Goal: Information Seeking & Learning: Learn about a topic

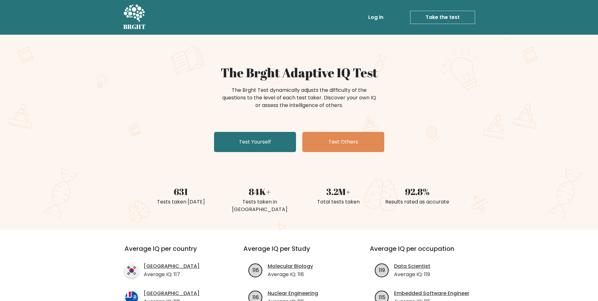
click at [252, 139] on link "Test Yourself" at bounding box center [255, 142] width 82 height 20
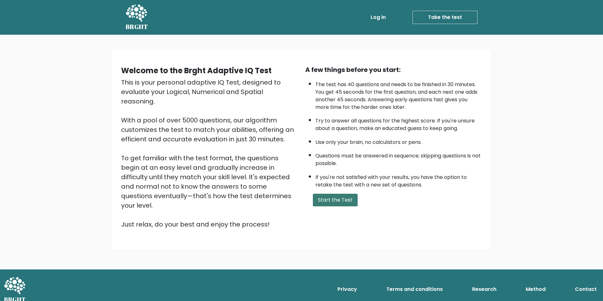
click at [342, 201] on button "Start the Test" at bounding box center [335, 200] width 45 height 13
click at [446, 229] on div "Welcome to the Brght Adaptive IQ Test This is your personal adaptive IQ Test, d…" at bounding box center [301, 149] width 378 height 199
click at [337, 203] on button "Start the Test" at bounding box center [335, 200] width 45 height 13
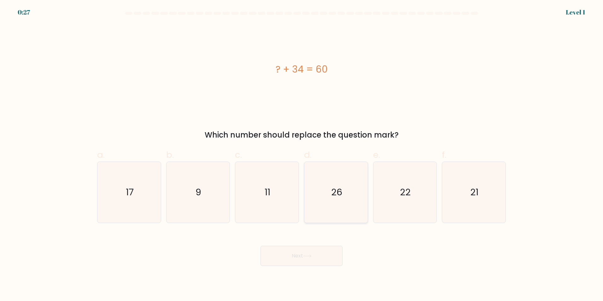
click at [344, 191] on icon "26" at bounding box center [335, 192] width 61 height 61
click at [302, 154] on input "d. 26" at bounding box center [301, 152] width 0 height 4
radio input "true"
click at [313, 255] on button "Next" at bounding box center [301, 256] width 82 height 20
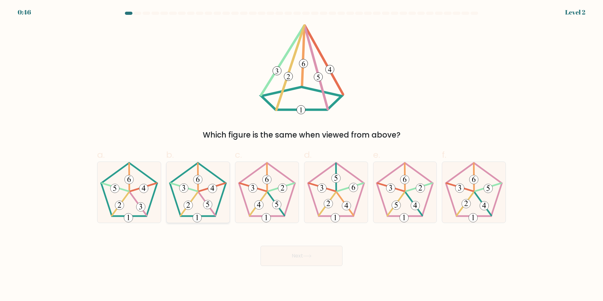
click at [182, 189] on 151 at bounding box center [183, 187] width 9 height 9
click at [301, 154] on input "b." at bounding box center [301, 152] width 0 height 4
radio input "true"
click at [275, 256] on button "Next" at bounding box center [301, 256] width 82 height 20
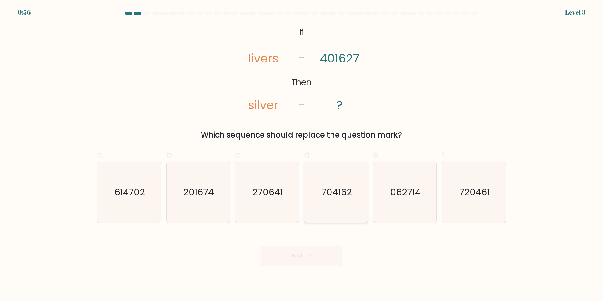
click at [333, 180] on icon "704162" at bounding box center [335, 192] width 61 height 61
click at [302, 154] on input "d. 704162" at bounding box center [301, 152] width 0 height 4
radio input "true"
click at [319, 253] on button "Next" at bounding box center [301, 256] width 82 height 20
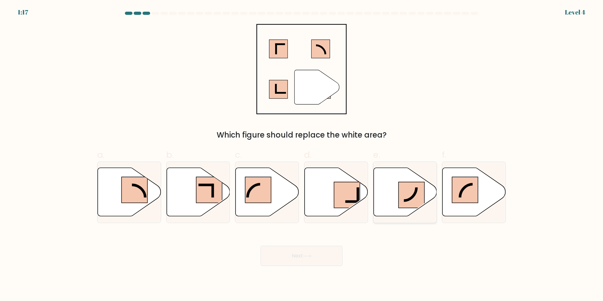
drag, startPoint x: 382, startPoint y: 193, endPoint x: 409, endPoint y: 207, distance: 30.2
click at [409, 207] on icon at bounding box center [404, 191] width 63 height 49
click at [302, 154] on input "e." at bounding box center [301, 152] width 0 height 4
radio input "true"
click at [317, 255] on button "Next" at bounding box center [301, 256] width 82 height 20
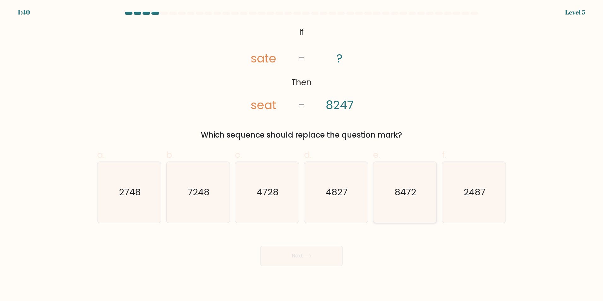
click at [403, 176] on icon "8472" at bounding box center [404, 192] width 61 height 61
click at [302, 154] on input "e. 8472" at bounding box center [301, 152] width 0 height 4
radio input "true"
click at [315, 263] on button "Next" at bounding box center [301, 256] width 82 height 20
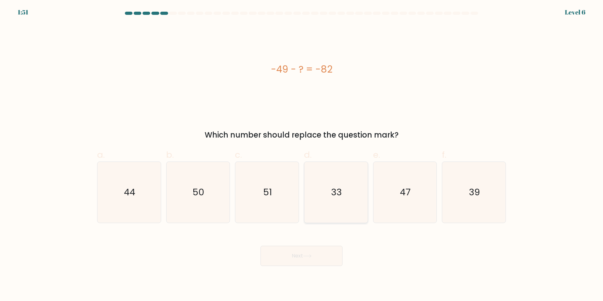
click at [339, 207] on icon "33" at bounding box center [335, 192] width 61 height 61
click at [302, 154] on input "d. 33" at bounding box center [301, 152] width 0 height 4
radio input "true"
click at [327, 256] on button "Next" at bounding box center [301, 256] width 82 height 20
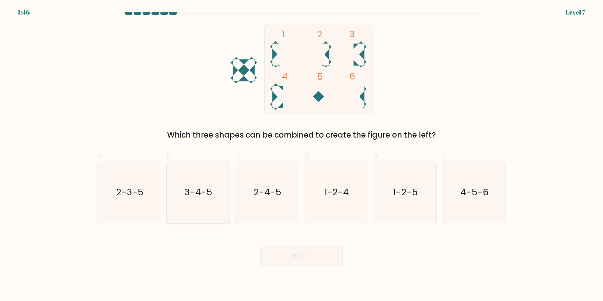
click at [205, 198] on text "3-4-5" at bounding box center [199, 192] width 28 height 13
click at [301, 154] on input "b. 3-4-5" at bounding box center [301, 152] width 0 height 4
radio input "true"
click at [287, 258] on button "Next" at bounding box center [301, 256] width 82 height 20
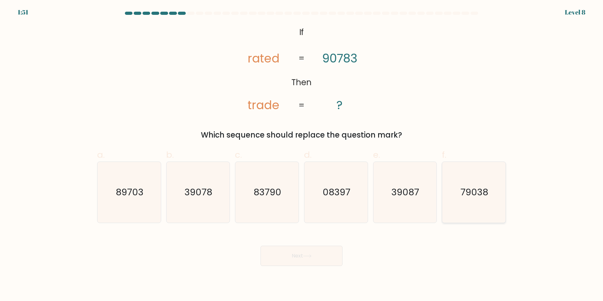
click at [467, 202] on icon "79038" at bounding box center [473, 192] width 61 height 61
click at [302, 154] on input "f. 79038" at bounding box center [301, 152] width 0 height 4
radio input "true"
click at [297, 255] on button "Next" at bounding box center [301, 256] width 82 height 20
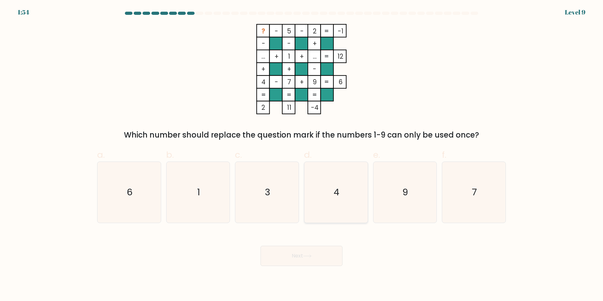
click at [337, 187] on text "4" at bounding box center [337, 192] width 6 height 13
click at [302, 154] on input "d. 4" at bounding box center [301, 152] width 0 height 4
radio input "true"
click at [336, 181] on icon "4" at bounding box center [336, 192] width 60 height 60
click at [302, 154] on input "d. 4" at bounding box center [301, 152] width 0 height 4
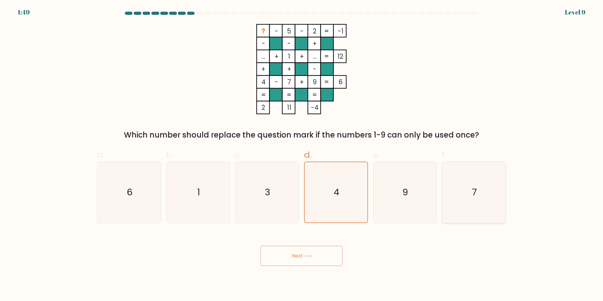
click at [479, 188] on icon "7" at bounding box center [473, 192] width 61 height 61
click at [302, 154] on input "f. 7" at bounding box center [301, 152] width 0 height 4
radio input "true"
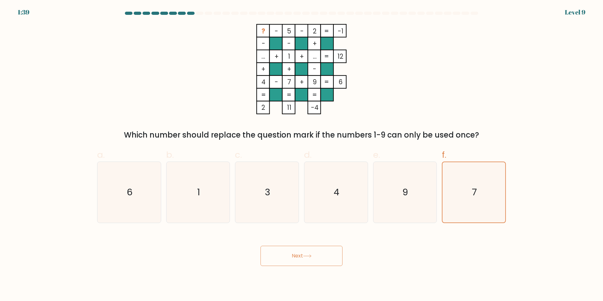
click at [90, 172] on form at bounding box center [301, 139] width 603 height 254
click at [118, 184] on icon "6" at bounding box center [129, 192] width 61 height 61
click at [301, 154] on input "a. 6" at bounding box center [301, 152] width 0 height 4
radio input "true"
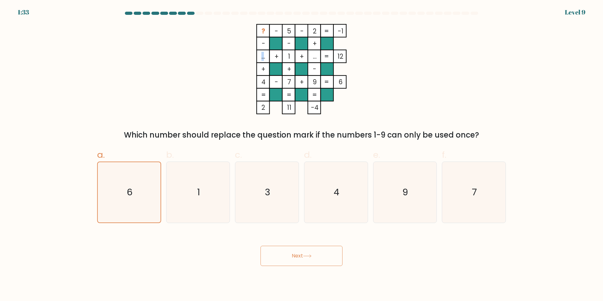
drag, startPoint x: 264, startPoint y: 55, endPoint x: 251, endPoint y: 58, distance: 13.4
click at [251, 58] on icon "? - 5 - 2 -1 - - + ... + 1 + ... 12 + + - 4 - 7 + 9 = 6 = = = = 2 11 -4 =" at bounding box center [301, 69] width 189 height 90
click at [316, 261] on button "Next" at bounding box center [301, 256] width 82 height 20
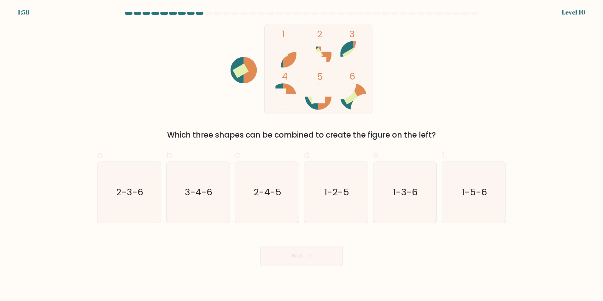
drag, startPoint x: 286, startPoint y: 61, endPoint x: 308, endPoint y: 67, distance: 22.6
click at [304, 66] on icon "1 2 3 4 5 6" at bounding box center [302, 69] width 170 height 90
click at [421, 202] on icon "1-3-6" at bounding box center [404, 192] width 61 height 61
click at [302, 154] on input "e. 1-3-6" at bounding box center [301, 152] width 0 height 4
radio input "true"
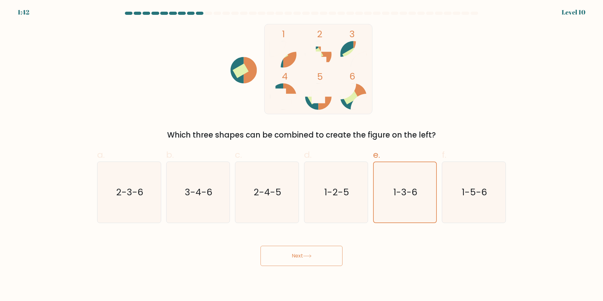
click at [329, 253] on button "Next" at bounding box center [301, 256] width 82 height 20
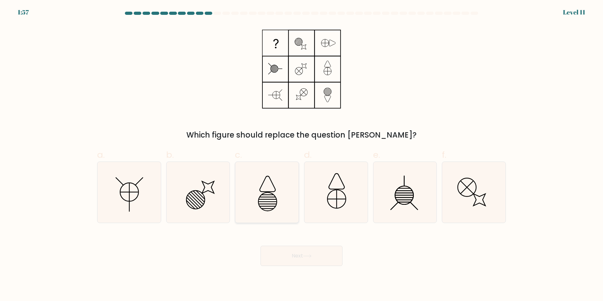
click at [249, 183] on icon at bounding box center [266, 192] width 61 height 61
click at [301, 154] on input "c." at bounding box center [301, 152] width 0 height 4
radio input "true"
click at [210, 191] on icon at bounding box center [208, 187] width 12 height 12
click at [301, 154] on input "b." at bounding box center [301, 152] width 0 height 4
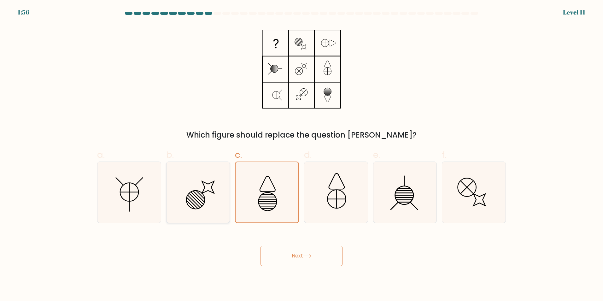
radio input "true"
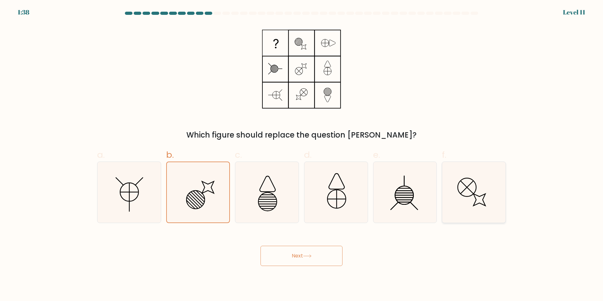
click at [475, 197] on icon at bounding box center [479, 200] width 12 height 12
click at [302, 154] on input "f." at bounding box center [301, 152] width 0 height 4
radio input "true"
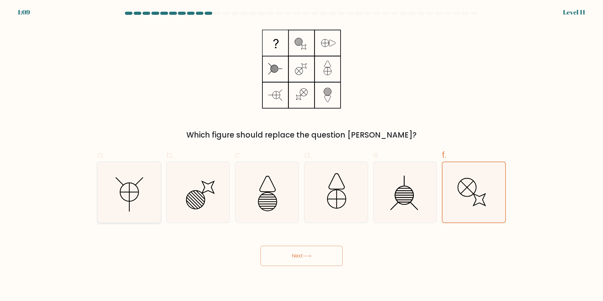
click at [125, 200] on icon at bounding box center [129, 192] width 18 height 18
click at [301, 154] on input "a." at bounding box center [301, 152] width 0 height 4
radio input "true"
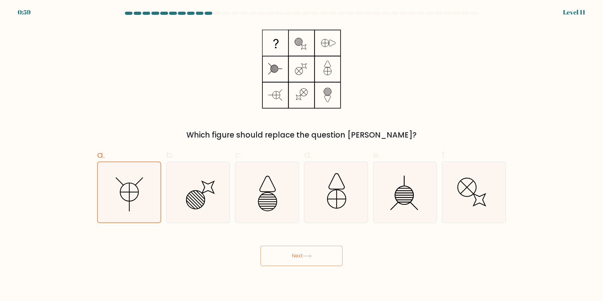
click at [316, 253] on button "Next" at bounding box center [301, 256] width 82 height 20
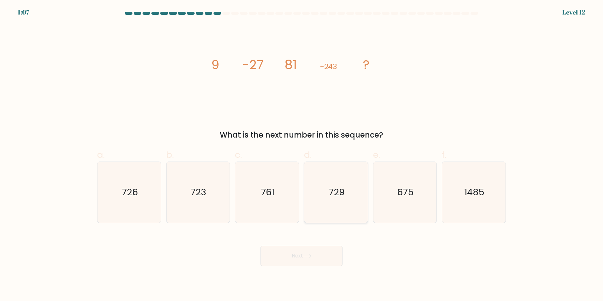
click at [323, 204] on icon "729" at bounding box center [335, 192] width 61 height 61
click at [302, 154] on input "d. 729" at bounding box center [301, 152] width 0 height 4
radio input "true"
click at [319, 252] on button "Next" at bounding box center [301, 256] width 82 height 20
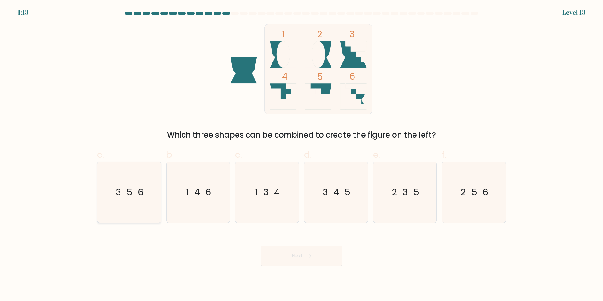
click at [137, 206] on icon "3-5-6" at bounding box center [129, 192] width 61 height 61
click at [301, 154] on input "a. 3-5-6" at bounding box center [301, 152] width 0 height 4
radio input "true"
click at [269, 254] on button "Next" at bounding box center [301, 256] width 82 height 20
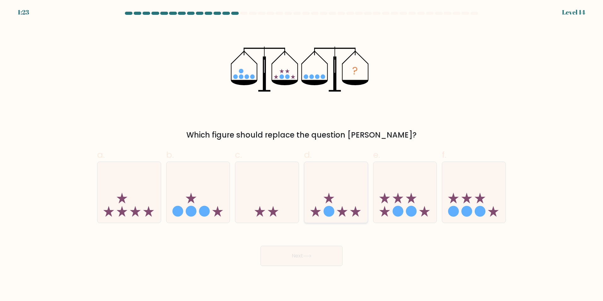
click at [343, 184] on icon at bounding box center [335, 192] width 63 height 52
click at [302, 154] on input "d." at bounding box center [301, 152] width 0 height 4
radio input "true"
click at [300, 259] on button "Next" at bounding box center [301, 256] width 82 height 20
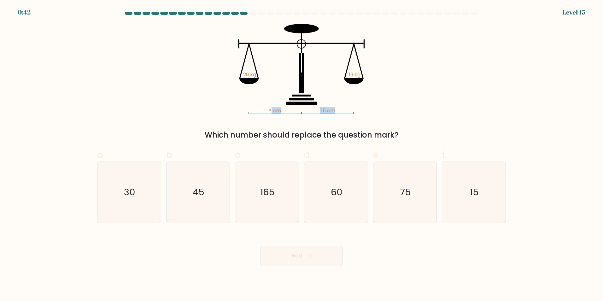
drag, startPoint x: 336, startPoint y: 110, endPoint x: 269, endPoint y: 112, distance: 67.8
click at [269, 112] on icon "? cm 75 cm 20 kg 16 kg" at bounding box center [301, 69] width 189 height 90
drag, startPoint x: 269, startPoint y: 112, endPoint x: 247, endPoint y: 79, distance: 39.5
click at [247, 79] on icon at bounding box center [248, 81] width 19 height 6
drag, startPoint x: 273, startPoint y: 112, endPoint x: 311, endPoint y: 112, distance: 38.1
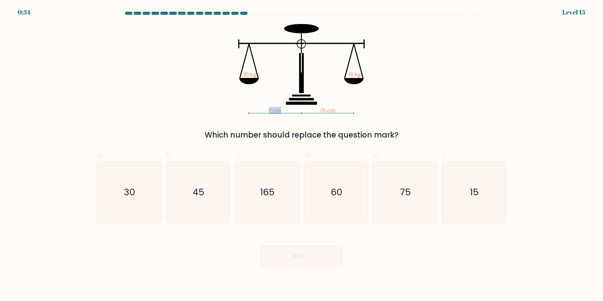
click at [311, 112] on icon "? cm 75 cm 20 kg 16 kg" at bounding box center [301, 69] width 189 height 90
drag, startPoint x: 311, startPoint y: 112, endPoint x: 252, endPoint y: 83, distance: 65.6
click at [252, 83] on icon at bounding box center [248, 81] width 19 height 6
click at [330, 184] on icon "60" at bounding box center [335, 192] width 61 height 61
click at [302, 154] on input "d. 60" at bounding box center [301, 152] width 0 height 4
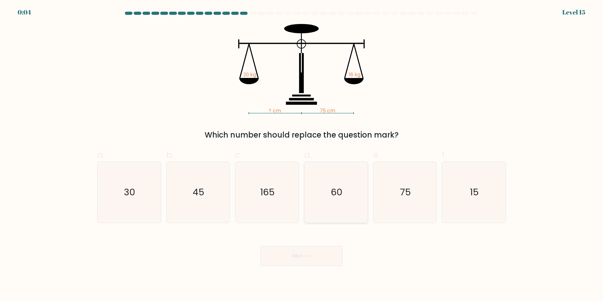
radio input "true"
click at [312, 265] on button "Next" at bounding box center [301, 256] width 82 height 20
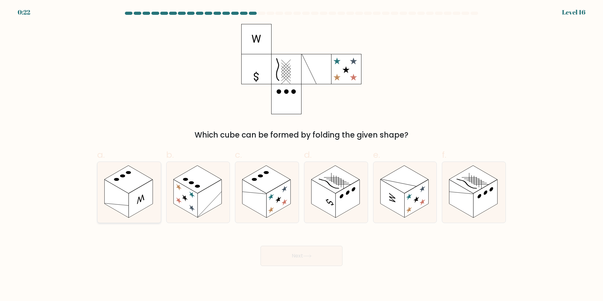
click at [119, 198] on rect at bounding box center [116, 198] width 24 height 38
click at [301, 154] on input "a." at bounding box center [301, 152] width 0 height 4
radio input "true"
click at [351, 211] on icon at bounding box center [335, 192] width 63 height 61
click at [302, 154] on input "d." at bounding box center [301, 152] width 0 height 4
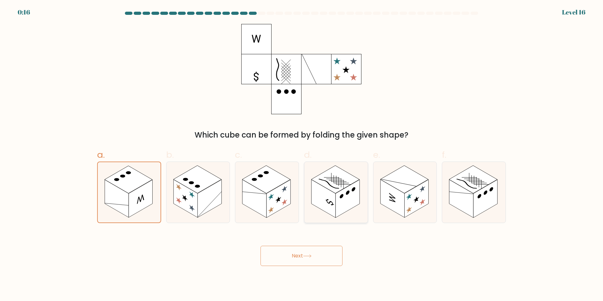
radio input "true"
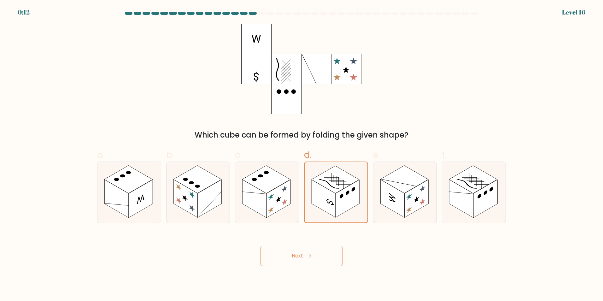
click at [315, 258] on button "Next" at bounding box center [301, 256] width 82 height 20
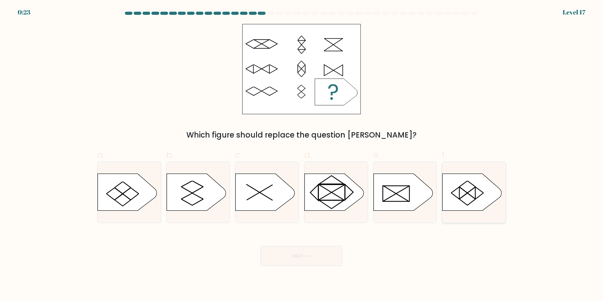
click at [459, 196] on line at bounding box center [459, 193] width 0 height 12
click at [302, 154] on input "f." at bounding box center [301, 152] width 0 height 4
radio input "true"
click at [314, 256] on button "Next" at bounding box center [301, 256] width 82 height 20
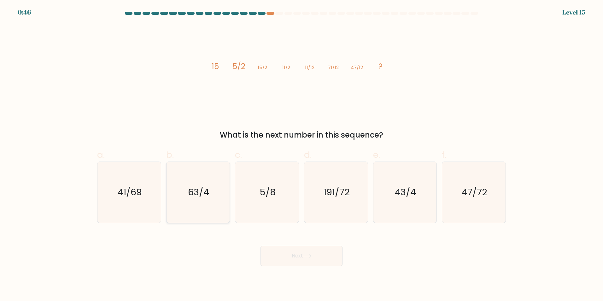
click at [206, 190] on text "63/4" at bounding box center [198, 192] width 21 height 13
click at [301, 154] on input "b. 63/4" at bounding box center [301, 152] width 0 height 4
radio input "true"
click at [146, 202] on icon "41/69" at bounding box center [129, 192] width 61 height 61
click at [301, 154] on input "a. 41/69" at bounding box center [301, 152] width 0 height 4
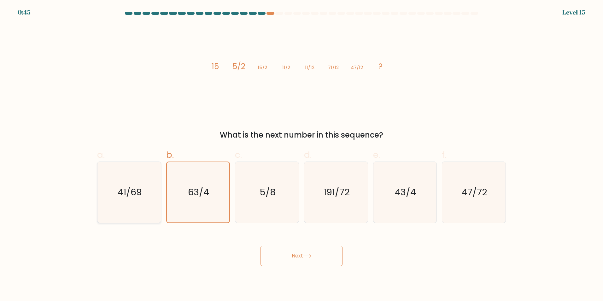
radio input "true"
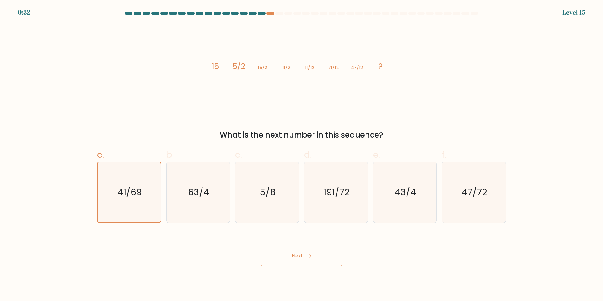
click at [288, 255] on button "Next" at bounding box center [301, 256] width 82 height 20
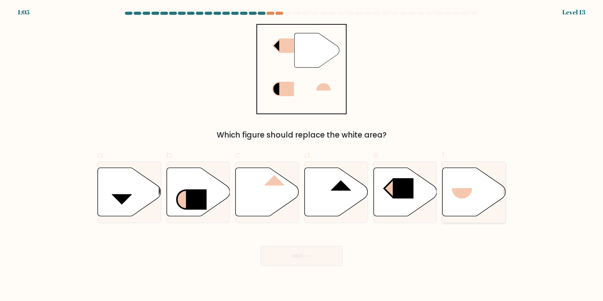
click at [455, 195] on rect at bounding box center [462, 198] width 20 height 21
click at [302, 154] on input "f." at bounding box center [301, 152] width 0 height 4
radio input "true"
click at [264, 182] on icon at bounding box center [266, 191] width 63 height 49
click at [301, 154] on input "c." at bounding box center [301, 152] width 0 height 4
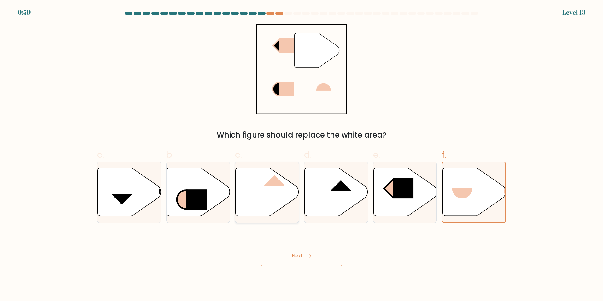
radio input "true"
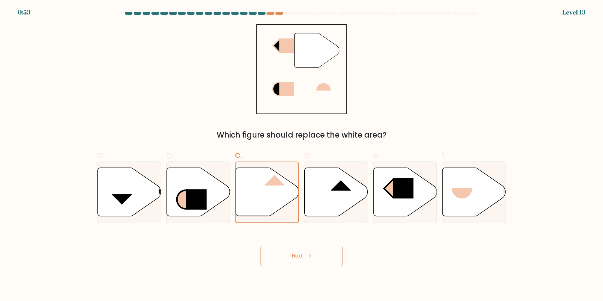
click at [322, 257] on button "Next" at bounding box center [301, 256] width 82 height 20
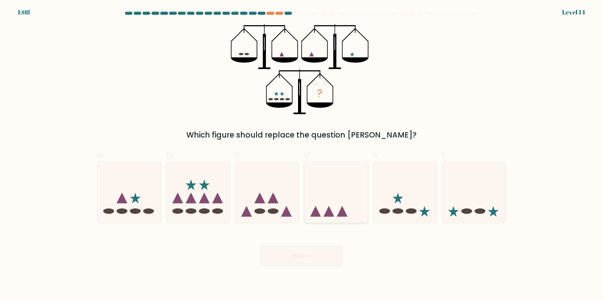
click at [325, 192] on icon at bounding box center [335, 192] width 63 height 52
click at [302, 154] on input "d." at bounding box center [301, 152] width 0 height 4
radio input "true"
click at [268, 197] on icon at bounding box center [266, 192] width 63 height 52
click at [301, 154] on input "c." at bounding box center [301, 152] width 0 height 4
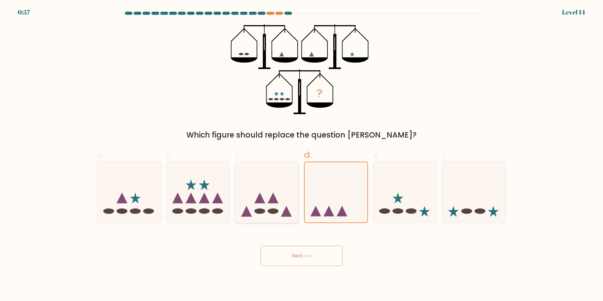
radio input "true"
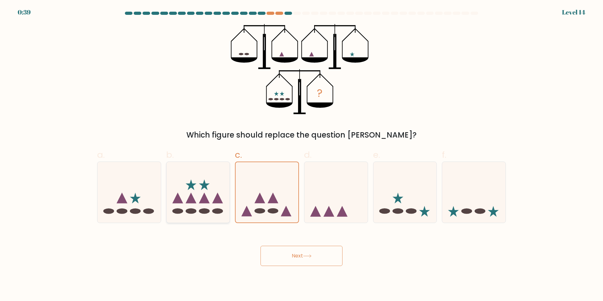
click at [200, 198] on icon at bounding box center [197, 192] width 63 height 52
click at [301, 154] on input "b." at bounding box center [301, 152] width 0 height 4
radio input "true"
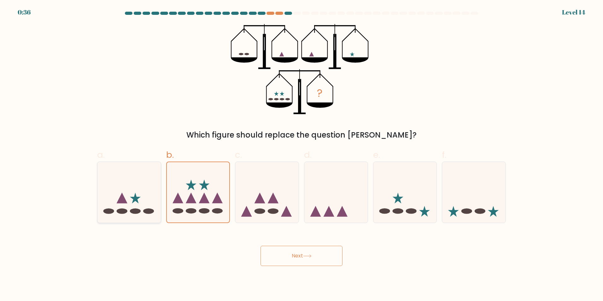
click at [129, 203] on icon at bounding box center [128, 192] width 63 height 52
click at [301, 154] on input "a." at bounding box center [301, 152] width 0 height 4
radio input "true"
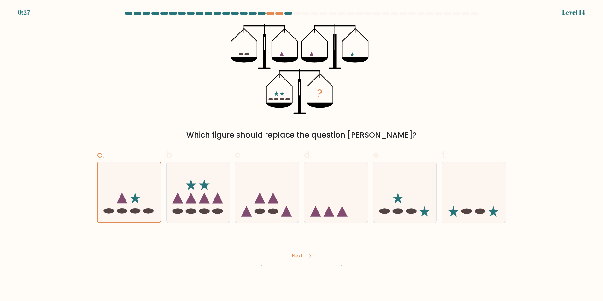
click at [321, 258] on button "Next" at bounding box center [301, 256] width 82 height 20
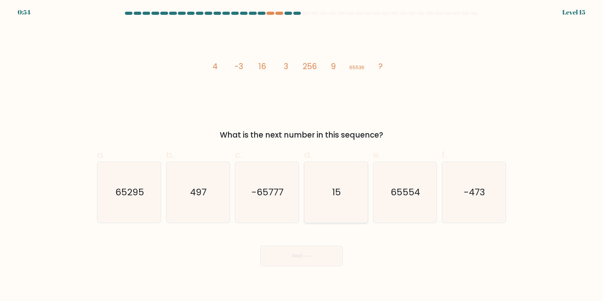
click at [341, 173] on icon "15" at bounding box center [335, 192] width 61 height 61
click at [302, 154] on input "d. 15" at bounding box center [301, 152] width 0 height 4
radio input "true"
click at [317, 253] on button "Next" at bounding box center [301, 256] width 82 height 20
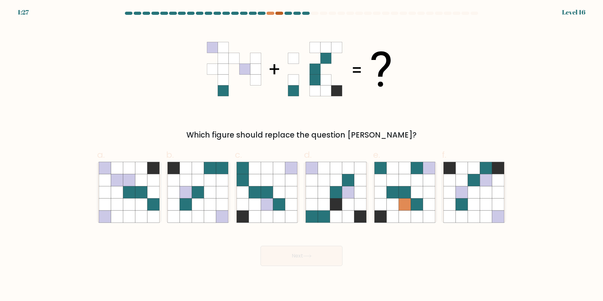
click at [279, 14] on div at bounding box center [279, 13] width 8 height 3
click at [268, 15] on div at bounding box center [270, 13] width 8 height 3
click at [409, 197] on icon at bounding box center [405, 192] width 12 height 12
click at [302, 154] on input "e." at bounding box center [301, 152] width 0 height 4
radio input "true"
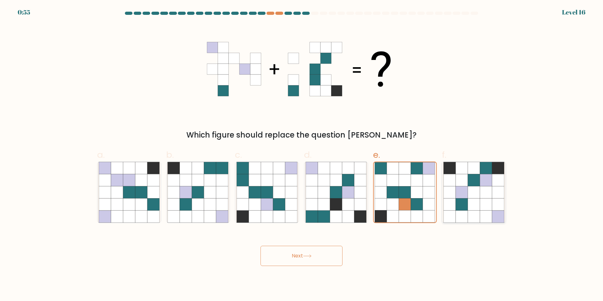
click at [482, 178] on icon at bounding box center [486, 180] width 12 height 12
click at [302, 154] on input "f." at bounding box center [301, 152] width 0 height 4
radio input "true"
click at [287, 170] on icon at bounding box center [291, 168] width 12 height 12
click at [301, 154] on input "c." at bounding box center [301, 152] width 0 height 4
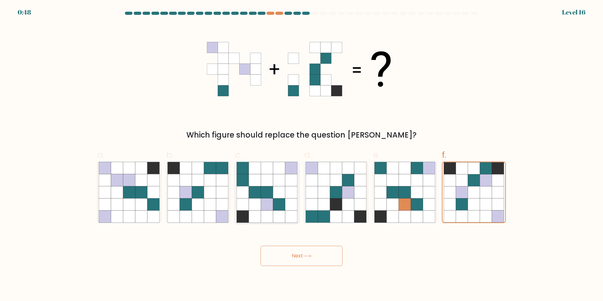
radio input "true"
click at [357, 218] on icon at bounding box center [360, 216] width 12 height 12
click at [302, 154] on input "d." at bounding box center [301, 152] width 0 height 4
radio input "true"
click at [276, 191] on icon at bounding box center [279, 192] width 12 height 12
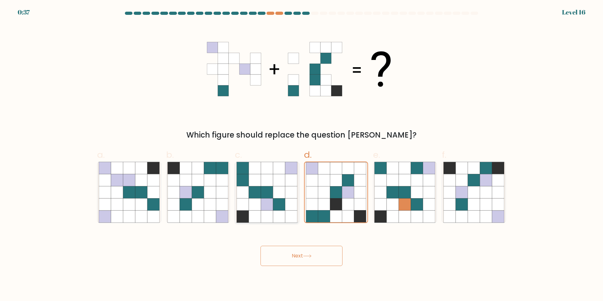
click at [301, 154] on input "c." at bounding box center [301, 152] width 0 height 4
radio input "true"
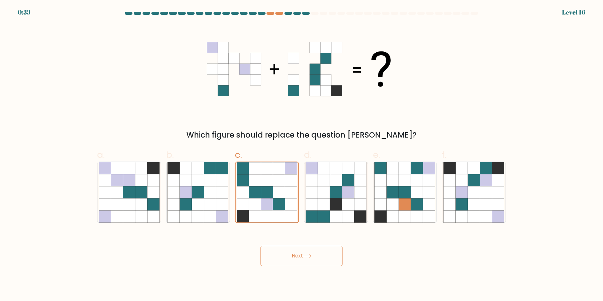
click at [293, 257] on button "Next" at bounding box center [301, 256] width 82 height 20
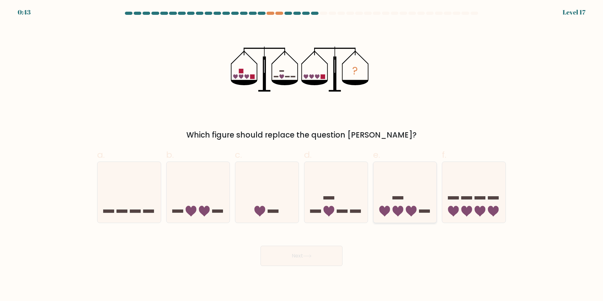
click at [394, 188] on icon at bounding box center [404, 192] width 63 height 52
click at [302, 154] on input "e." at bounding box center [301, 152] width 0 height 4
radio input "true"
click at [317, 259] on button "Next" at bounding box center [301, 256] width 82 height 20
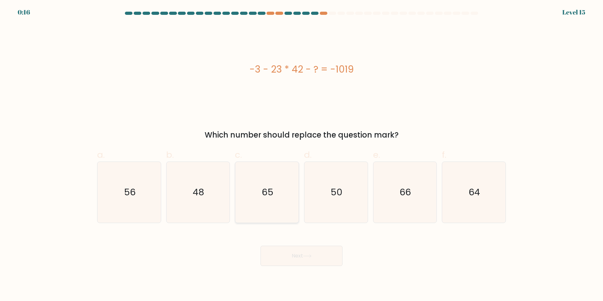
click at [277, 183] on icon "65" at bounding box center [266, 192] width 61 height 61
click at [301, 154] on input "c. 65" at bounding box center [301, 152] width 0 height 4
radio input "true"
click at [387, 212] on icon "66" at bounding box center [404, 192] width 61 height 61
click at [302, 154] on input "e. 66" at bounding box center [301, 152] width 0 height 4
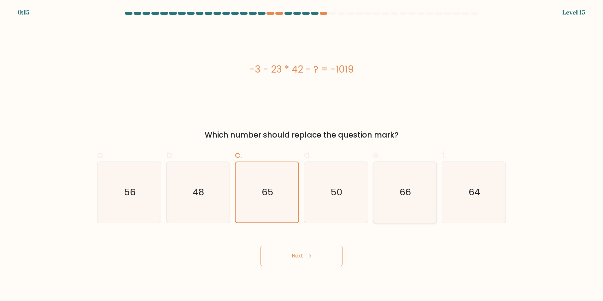
radio input "true"
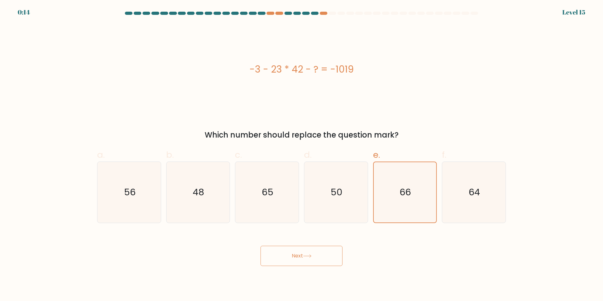
click at [326, 255] on button "Next" at bounding box center [301, 256] width 82 height 20
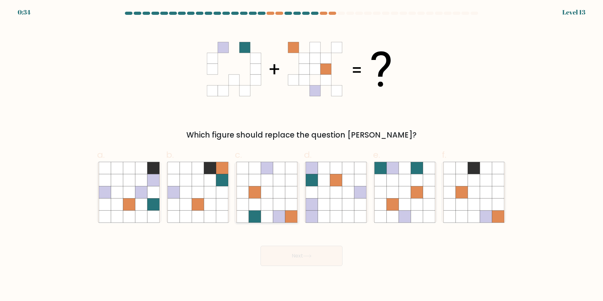
click at [264, 212] on icon at bounding box center [267, 216] width 12 height 12
click at [301, 154] on input "c." at bounding box center [301, 152] width 0 height 4
radio input "true"
click at [300, 257] on button "Next" at bounding box center [301, 256] width 82 height 20
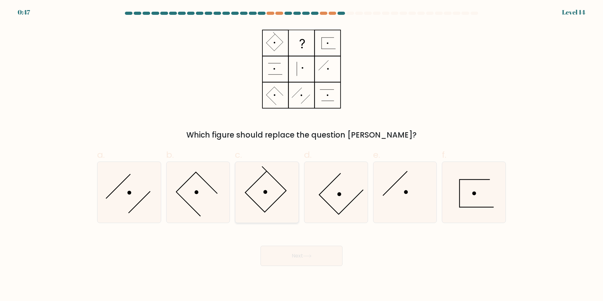
click at [270, 198] on icon at bounding box center [266, 192] width 61 height 61
click at [301, 154] on input "c." at bounding box center [301, 152] width 0 height 4
radio input "true"
click at [330, 190] on icon at bounding box center [335, 192] width 61 height 61
click at [302, 154] on input "d." at bounding box center [301, 152] width 0 height 4
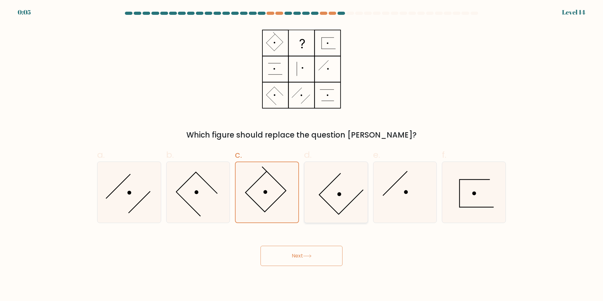
radio input "true"
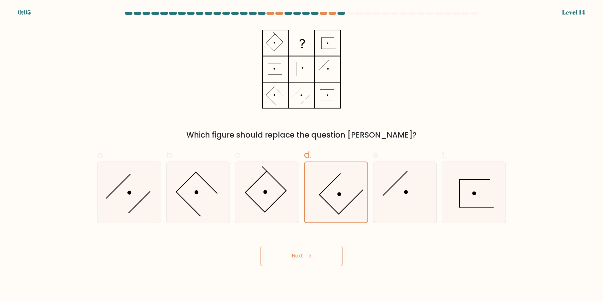
click at [309, 258] on button "Next" at bounding box center [301, 256] width 82 height 20
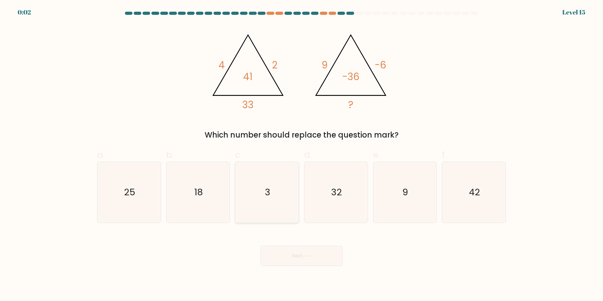
drag, startPoint x: 284, startPoint y: 195, endPoint x: 280, endPoint y: 221, distance: 26.1
click at [283, 197] on icon "3" at bounding box center [266, 192] width 61 height 61
click at [301, 154] on input "c. 3" at bounding box center [301, 152] width 0 height 4
radio input "true"
drag, startPoint x: 354, startPoint y: 200, endPoint x: 324, endPoint y: 252, distance: 60.9
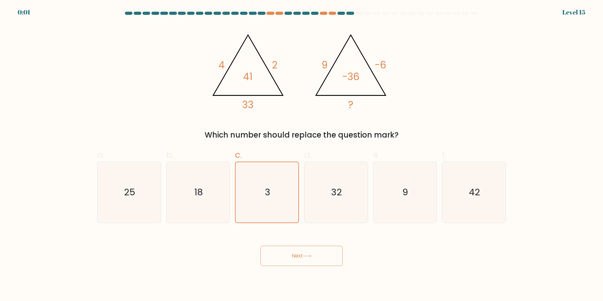
click at [353, 200] on icon "32" at bounding box center [335, 192] width 61 height 61
click at [302, 154] on input "d. 32" at bounding box center [301, 152] width 0 height 4
radio input "true"
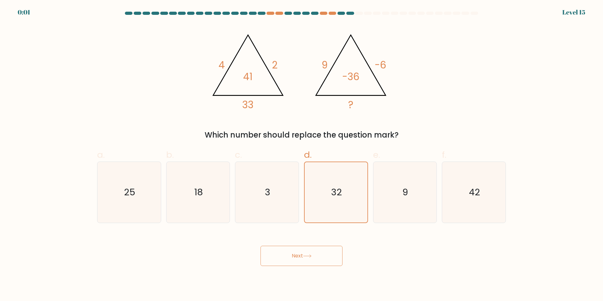
click at [320, 259] on button "Next" at bounding box center [301, 256] width 82 height 20
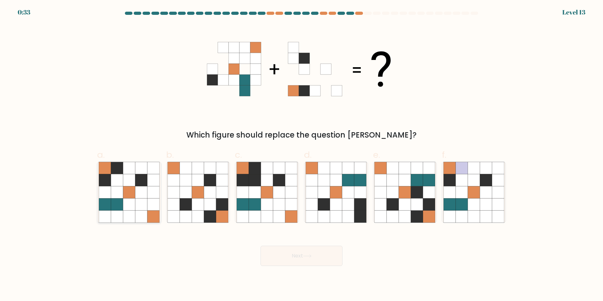
click at [109, 206] on icon at bounding box center [105, 204] width 12 height 12
click at [301, 154] on input "a." at bounding box center [301, 152] width 0 height 4
radio input "true"
click at [402, 190] on icon at bounding box center [405, 192] width 12 height 12
click at [302, 154] on input "e." at bounding box center [301, 152] width 0 height 4
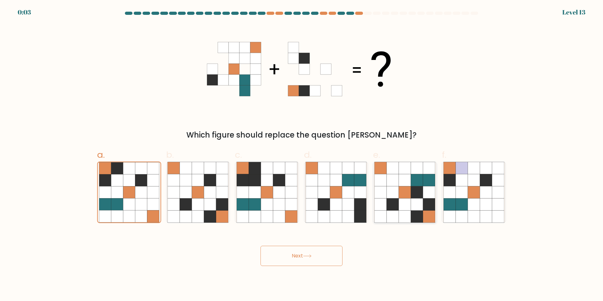
radio input "true"
click at [308, 257] on icon at bounding box center [307, 255] width 9 height 3
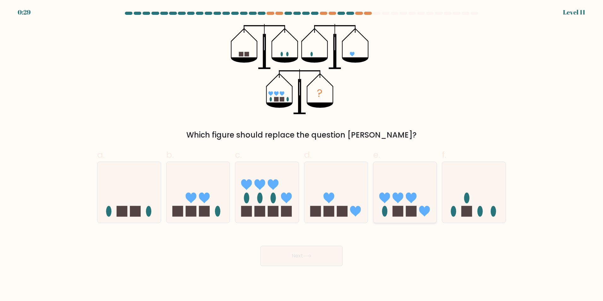
click at [393, 198] on icon at bounding box center [397, 197] width 11 height 11
click at [302, 154] on input "e." at bounding box center [301, 152] width 0 height 4
radio input "true"
click at [474, 212] on icon at bounding box center [473, 192] width 63 height 52
click at [302, 154] on input "f." at bounding box center [301, 152] width 0 height 4
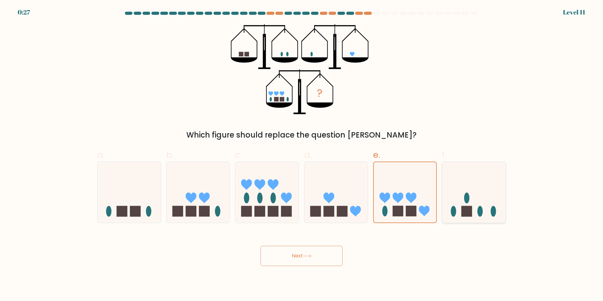
radio input "true"
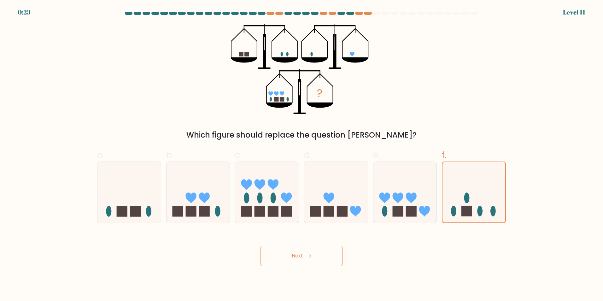
drag, startPoint x: 432, startPoint y: 259, endPoint x: 401, endPoint y: 267, distance: 32.1
click at [401, 267] on body "0:23 Level 11" at bounding box center [301, 150] width 603 height 301
click at [312, 256] on button "Next" at bounding box center [301, 256] width 82 height 20
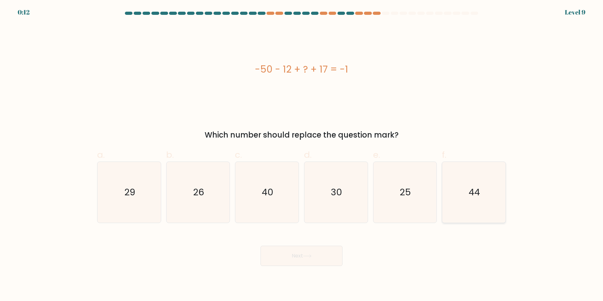
click at [474, 196] on text "44" at bounding box center [474, 192] width 11 height 13
click at [302, 154] on input "f. 44" at bounding box center [301, 152] width 0 height 4
radio input "true"
click at [278, 258] on button "Next" at bounding box center [301, 256] width 82 height 20
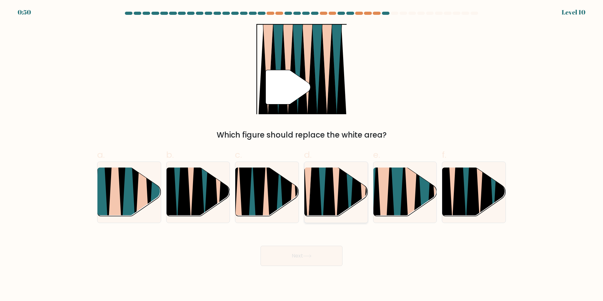
click at [329, 180] on icon at bounding box center [329, 166] width 14 height 126
click at [302, 154] on input "d." at bounding box center [301, 152] width 0 height 4
radio input "true"
click at [306, 262] on button "Next" at bounding box center [301, 256] width 82 height 20
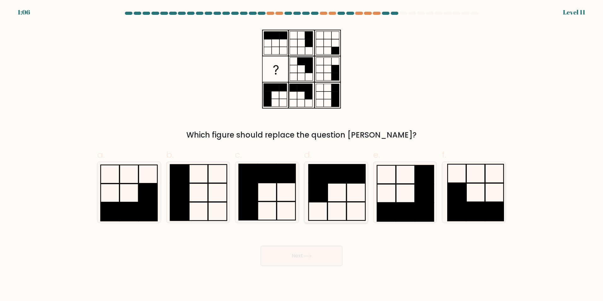
click at [347, 178] on rect at bounding box center [355, 173] width 19 height 18
click at [302, 154] on input "d." at bounding box center [301, 152] width 0 height 4
radio input "true"
click at [317, 259] on button "Next" at bounding box center [301, 256] width 82 height 20
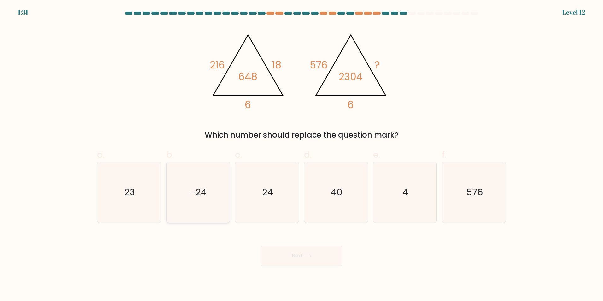
click at [188, 199] on icon "-24" at bounding box center [197, 192] width 61 height 61
click at [301, 154] on input "b. -24" at bounding box center [301, 152] width 0 height 4
radio input "true"
click at [286, 209] on icon "24" at bounding box center [266, 192] width 61 height 61
click at [301, 154] on input "c. 24" at bounding box center [301, 152] width 0 height 4
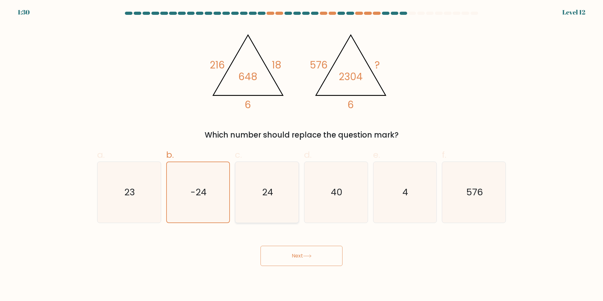
radio input "true"
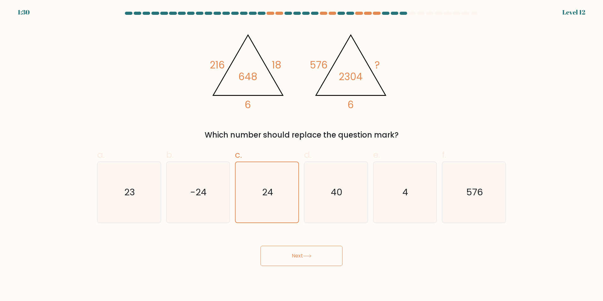
click at [333, 264] on button "Next" at bounding box center [301, 256] width 82 height 20
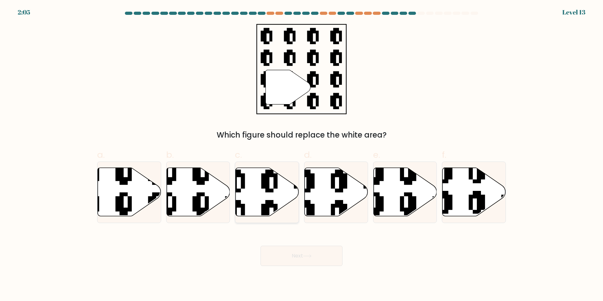
click at [259, 193] on icon at bounding box center [266, 191] width 63 height 49
click at [301, 154] on input "c." at bounding box center [301, 152] width 0 height 4
radio input "true"
click at [294, 256] on button "Next" at bounding box center [301, 256] width 82 height 20
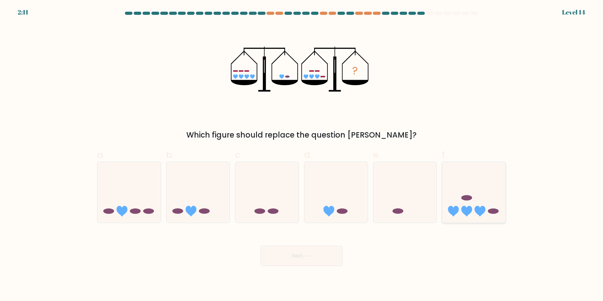
click at [484, 207] on icon at bounding box center [479, 211] width 11 height 11
click at [302, 154] on input "f." at bounding box center [301, 152] width 0 height 4
radio input "true"
click at [305, 261] on button "Next" at bounding box center [301, 256] width 82 height 20
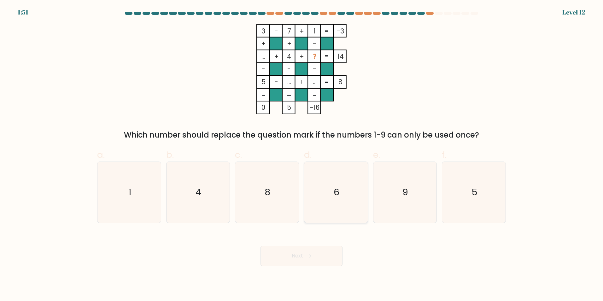
click at [332, 176] on icon "6" at bounding box center [335, 192] width 61 height 61
click at [302, 154] on input "d. 6" at bounding box center [301, 152] width 0 height 4
radio input "true"
click at [397, 194] on icon "9" at bounding box center [404, 192] width 61 height 61
click at [302, 154] on input "e. 9" at bounding box center [301, 152] width 0 height 4
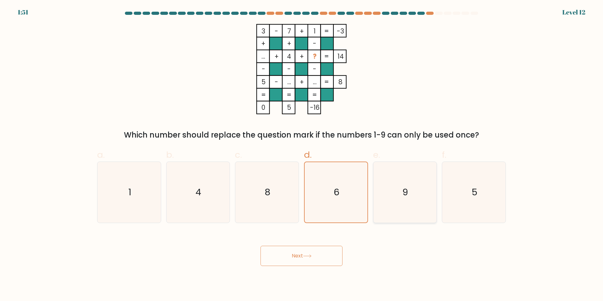
radio input "true"
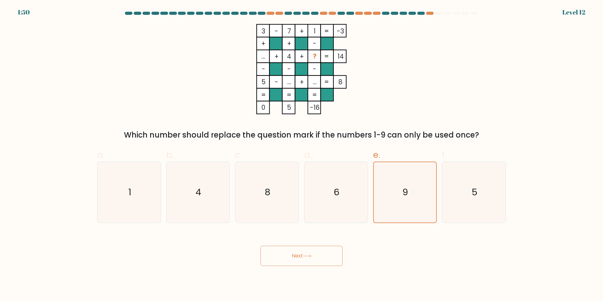
click at [319, 277] on body "1:50 Level 12" at bounding box center [301, 150] width 603 height 301
click at [319, 258] on button "Next" at bounding box center [301, 256] width 82 height 20
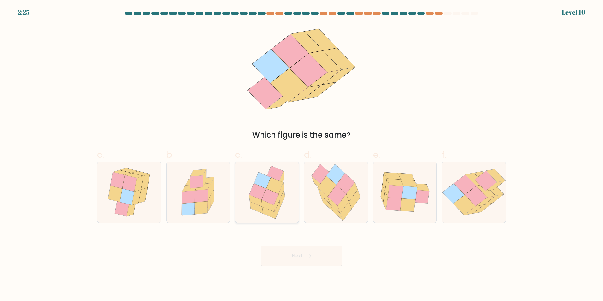
click at [272, 184] on icon at bounding box center [274, 185] width 17 height 16
click at [301, 154] on input "c." at bounding box center [301, 152] width 0 height 4
radio input "true"
click at [349, 188] on icon at bounding box center [345, 183] width 18 height 20
click at [302, 154] on input "d." at bounding box center [301, 152] width 0 height 4
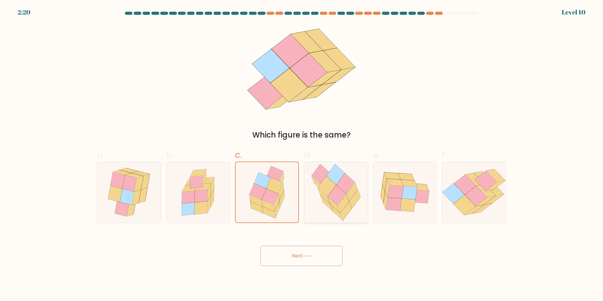
radio input "true"
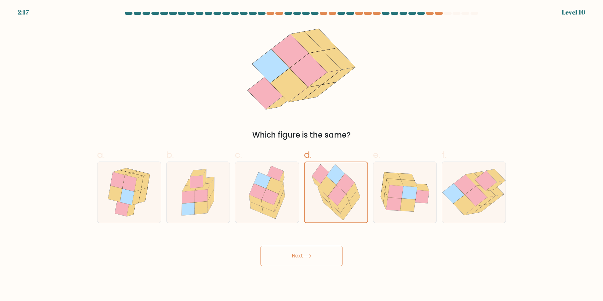
click at [321, 256] on button "Next" at bounding box center [301, 256] width 82 height 20
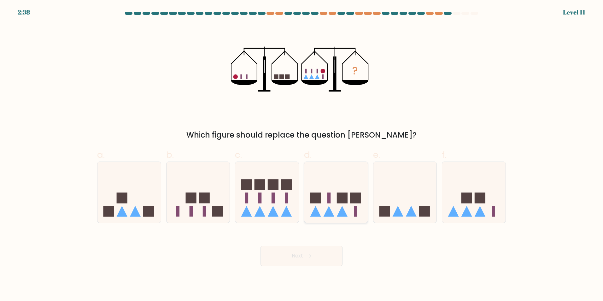
click at [336, 173] on icon at bounding box center [335, 192] width 63 height 52
click at [302, 154] on input "d." at bounding box center [301, 152] width 0 height 4
radio input "true"
click at [326, 267] on body "2:35 Level 11" at bounding box center [301, 150] width 603 height 301
click at [327, 257] on button "Next" at bounding box center [301, 256] width 82 height 20
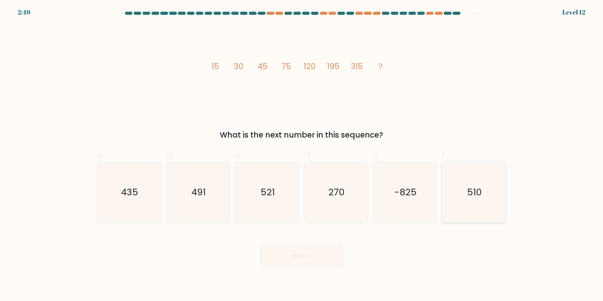
click at [475, 199] on icon "510" at bounding box center [473, 192] width 61 height 61
click at [302, 154] on input "f. 510" at bounding box center [301, 152] width 0 height 4
radio input "true"
click at [138, 195] on text "435" at bounding box center [129, 192] width 17 height 13
click at [301, 154] on input "a. 435" at bounding box center [301, 152] width 0 height 4
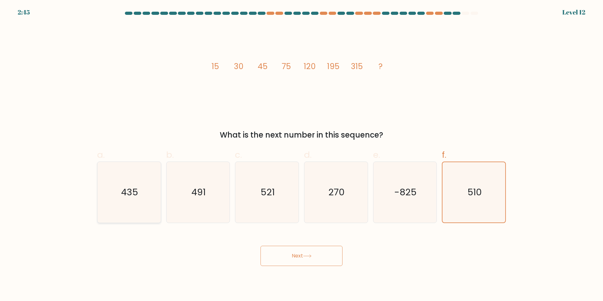
radio input "true"
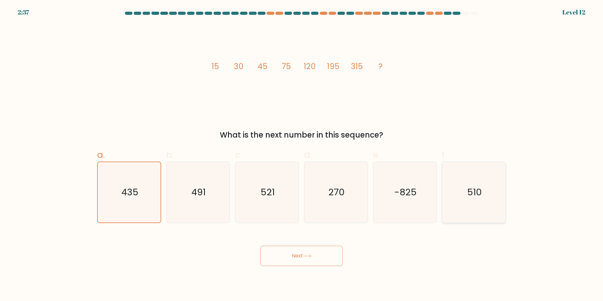
click at [475, 195] on text "510" at bounding box center [474, 192] width 15 height 13
click at [302, 154] on input "f. 510" at bounding box center [301, 152] width 0 height 4
radio input "true"
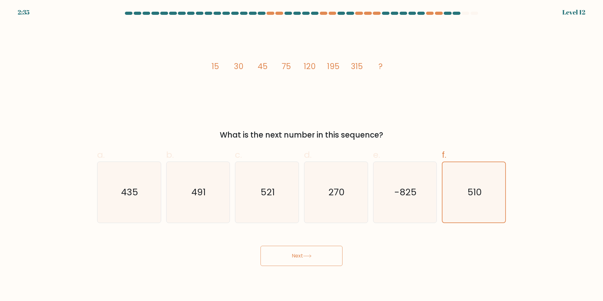
click at [311, 254] on icon at bounding box center [307, 255] width 9 height 3
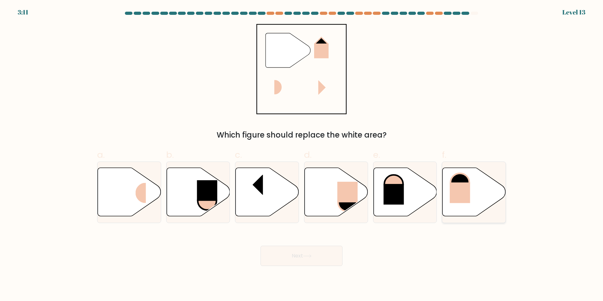
click at [462, 185] on rect at bounding box center [460, 192] width 20 height 21
click at [302, 154] on input "f." at bounding box center [301, 152] width 0 height 4
radio input "true"
click at [311, 254] on icon at bounding box center [307, 255] width 9 height 3
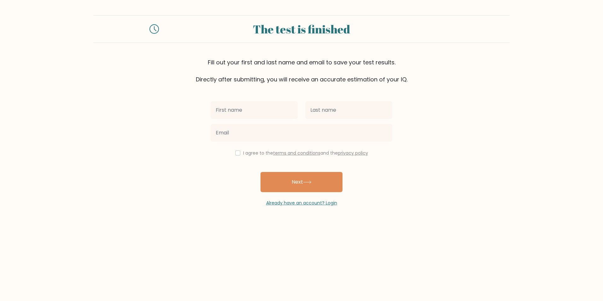
click at [279, 105] on input "text" at bounding box center [254, 110] width 87 height 18
type input "[PERSON_NAME]"
click at [343, 109] on input "text" at bounding box center [348, 110] width 87 height 18
type input "StillDog"
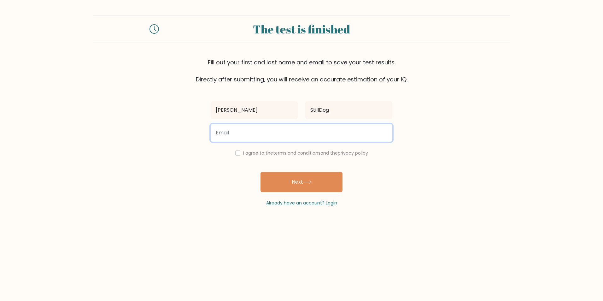
click at [260, 134] on input "email" at bounding box center [302, 133] width 182 height 18
type input "lal00.clark@gmail.com"
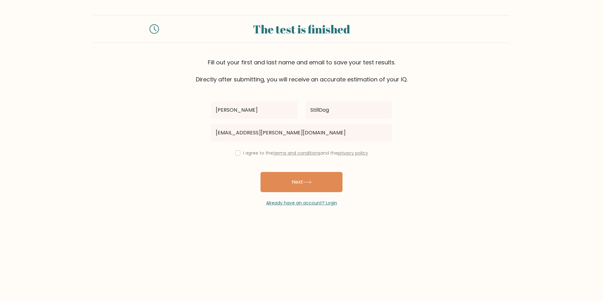
click at [253, 151] on label "I agree to the terms and conditions and the privacy policy" at bounding box center [305, 153] width 125 height 6
click at [240, 158] on div "Lawrence StillDog lal00.clark@gmail.com I agree to the terms and conditions and…" at bounding box center [301, 145] width 189 height 123
click at [235, 153] on input "checkbox" at bounding box center [237, 152] width 5 height 5
checkbox input "true"
click at [275, 175] on button "Next" at bounding box center [301, 182] width 82 height 20
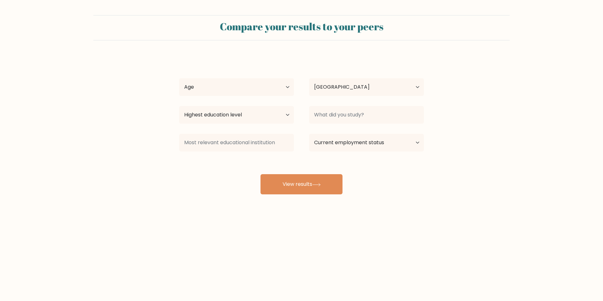
select select "GB"
click at [314, 183] on icon at bounding box center [316, 184] width 9 height 3
click at [250, 81] on select "Age Under [DEMOGRAPHIC_DATA] [DEMOGRAPHIC_DATA] [DEMOGRAPHIC_DATA] [DEMOGRAPHIC…" at bounding box center [236, 87] width 115 height 18
select select "18_24"
click at [179, 78] on select "Age Under 18 years old 18-24 years old 25-34 years old 35-44 years old 45-54 ye…" at bounding box center [236, 87] width 115 height 18
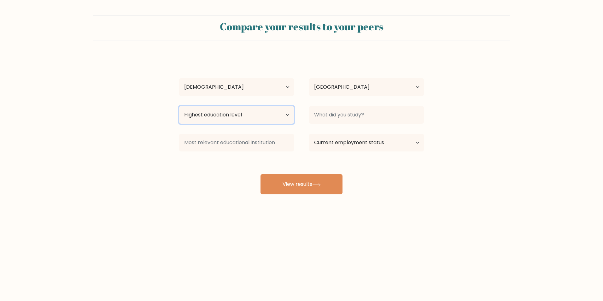
click at [267, 113] on select "Highest education level No schooling Primary Lower Secondary Upper Secondary Oc…" at bounding box center [236, 115] width 115 height 18
select select "bachelors_degree"
click at [179, 106] on select "Highest education level No schooling Primary Lower Secondary Upper Secondary Oc…" at bounding box center [236, 115] width 115 height 18
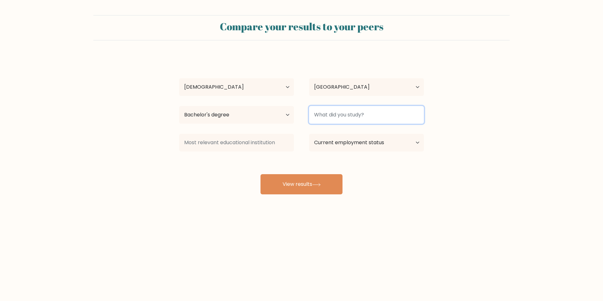
click at [344, 113] on input at bounding box center [366, 115] width 115 height 18
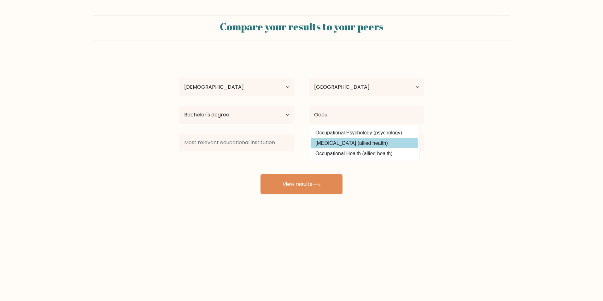
click at [399, 142] on option "Occupational Therapy (allied health)" at bounding box center [363, 143] width 107 height 10
type input "[MEDICAL_DATA]"
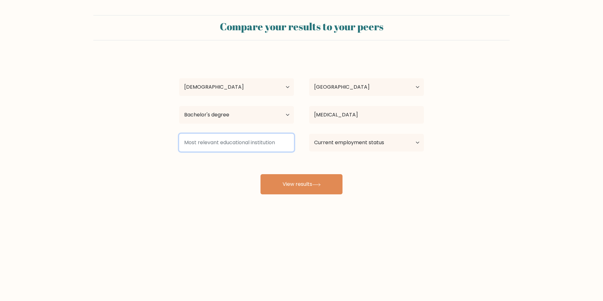
click at [257, 146] on input at bounding box center [236, 143] width 115 height 18
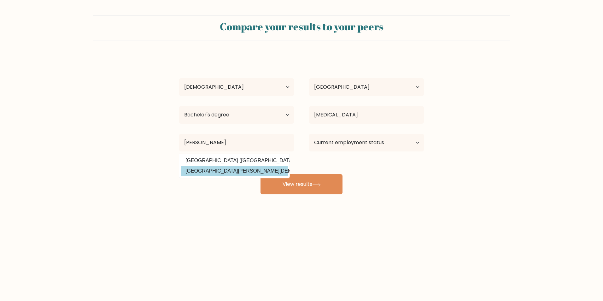
click at [248, 172] on option "Canterbury Christ Church University (United Kingdom)" at bounding box center [234, 171] width 107 height 10
type input "Canterbury Christ Church University"
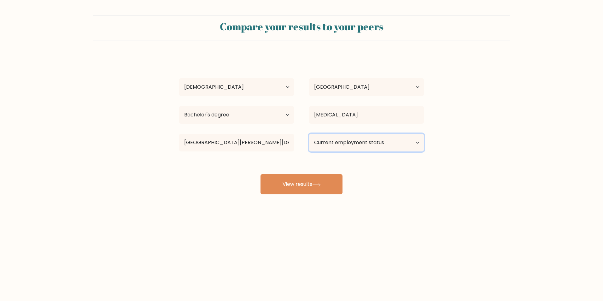
click at [373, 144] on select "Current employment status Employed Student Retired Other / prefer not to answer" at bounding box center [366, 143] width 115 height 18
click at [309, 134] on select "Current employment status Employed Student Retired Other / prefer not to answer" at bounding box center [366, 143] width 115 height 18
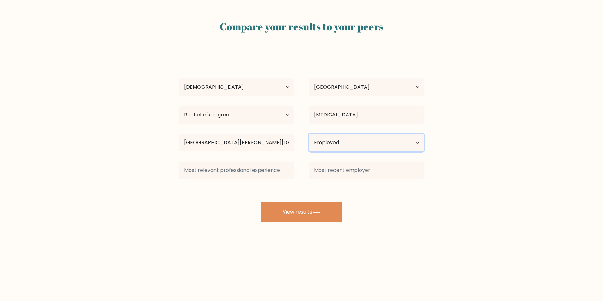
click at [344, 147] on select "Current employment status Employed Student Retired Other / prefer not to answer" at bounding box center [366, 143] width 115 height 18
select select "student"
click at [309, 134] on select "Current employment status Employed Student Retired Other / prefer not to answer" at bounding box center [366, 143] width 115 height 18
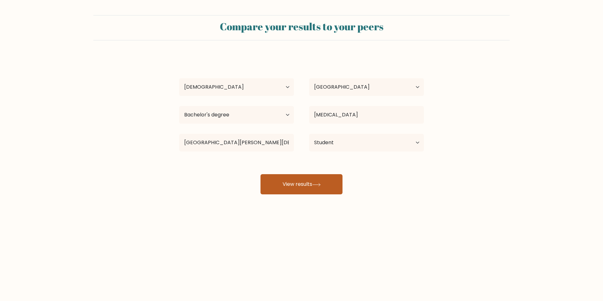
click at [334, 179] on button "View results" at bounding box center [301, 184] width 82 height 20
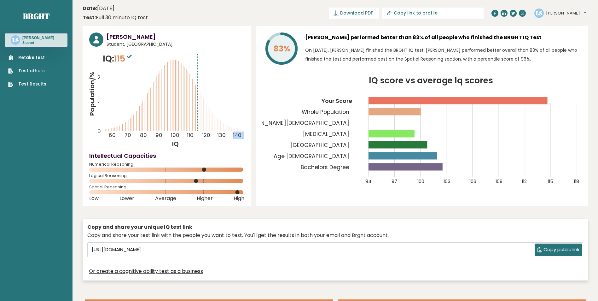
drag, startPoint x: 195, startPoint y: 64, endPoint x: 169, endPoint y: 70, distance: 27.1
click at [171, 69] on icon "Population/% IQ 0 1 2 60 70 80 90 100 110 120 130 140" at bounding box center [166, 100] width 155 height 96
drag, startPoint x: 182, startPoint y: 116, endPoint x: 201, endPoint y: 119, distance: 19.8
click at [201, 119] on icon "Population/% IQ 0 1 2 60 70 80 90 100 110 120 130 140" at bounding box center [166, 100] width 155 height 96
drag, startPoint x: 201, startPoint y: 119, endPoint x: 230, endPoint y: 113, distance: 29.2
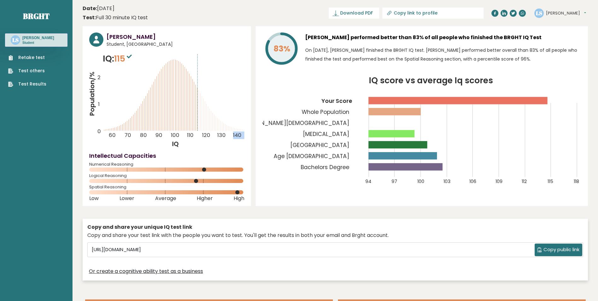
click at [230, 113] on icon "Population/% IQ 0 1 2 60 70 80 90 100 110 120 130 140" at bounding box center [166, 100] width 155 height 96
drag, startPoint x: 240, startPoint y: 191, endPoint x: 206, endPoint y: 182, distance: 34.9
click at [206, 182] on div "[PERSON_NAME] Student, [GEOGRAPHIC_DATA] IQ: 115 Population/% IQ 0 1 2 60 70 80…" at bounding box center [167, 116] width 168 height 180
drag, startPoint x: 206, startPoint y: 182, endPoint x: 180, endPoint y: 105, distance: 81.3
click at [180, 105] on icon "Population/% IQ 0 1 2 60 70 80 90 100 110 120 130 140" at bounding box center [166, 100] width 155 height 96
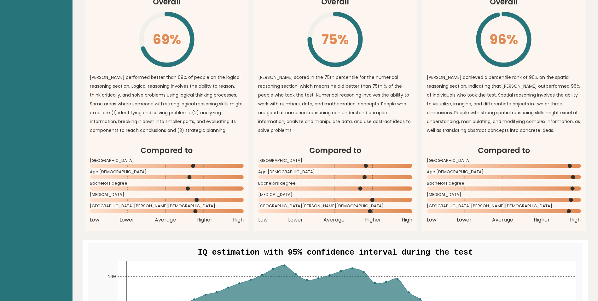
scroll to position [504, 0]
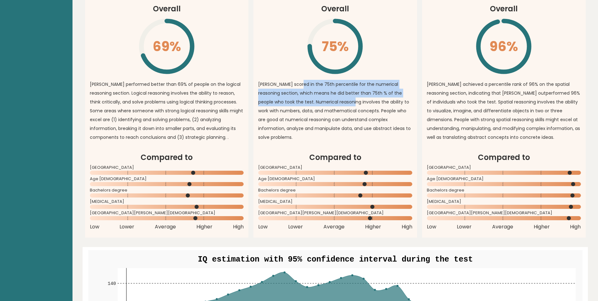
drag, startPoint x: 300, startPoint y: 83, endPoint x: 339, endPoint y: 101, distance: 43.0
click at [339, 101] on p "[PERSON_NAME] scored in the 75th percentile for the numerical reasoning section…" at bounding box center [335, 111] width 154 height 62
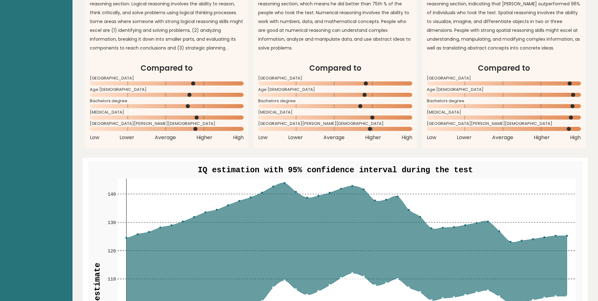
scroll to position [599, 0]
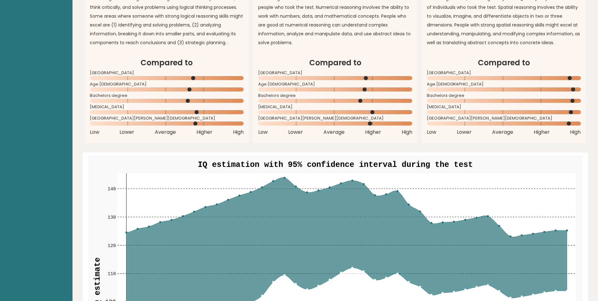
drag, startPoint x: 283, startPoint y: 177, endPoint x: 275, endPoint y: 205, distance: 29.0
click at [275, 205] on icon at bounding box center [346, 283] width 441 height 212
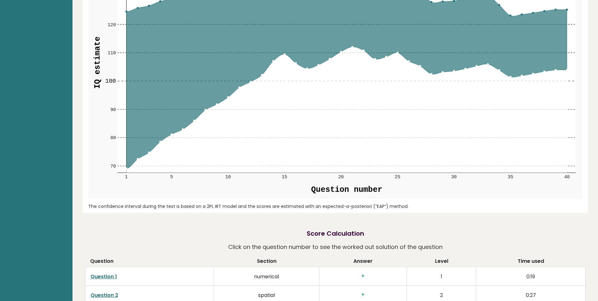
scroll to position [977, 0]
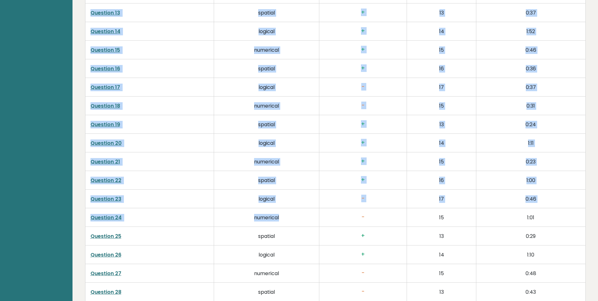
drag, startPoint x: 258, startPoint y: 128, endPoint x: 293, endPoint y: 214, distance: 93.2
click at [293, 214] on tbody "Question 1 numerical + 1 0:19 Question 2 spatial + 2 0:27 Question 3 logical + …" at bounding box center [335, 152] width 500 height 744
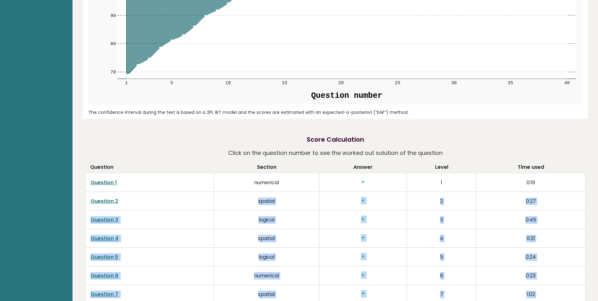
scroll to position [896, 0]
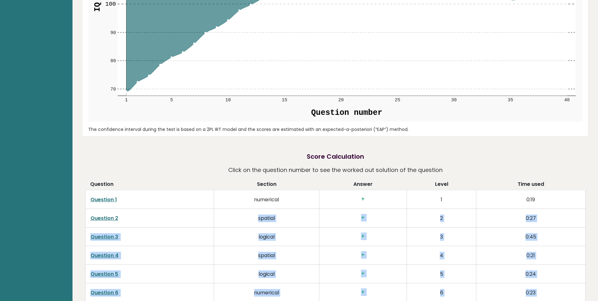
click at [293, 214] on td "spatial" at bounding box center [266, 218] width 105 height 19
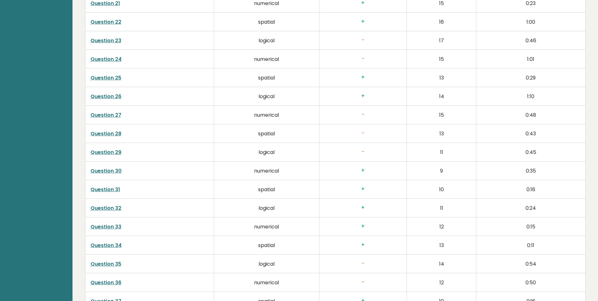
scroll to position [1495, 0]
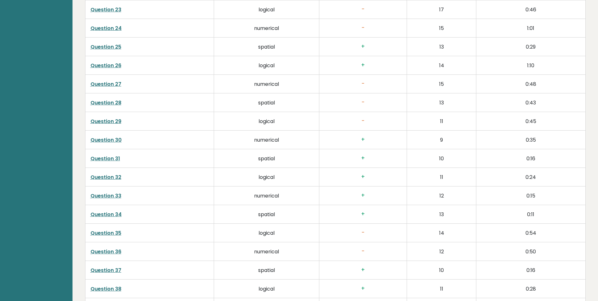
drag, startPoint x: 510, startPoint y: 212, endPoint x: 499, endPoint y: 211, distance: 11.4
click at [499, 211] on td "0:11" at bounding box center [530, 214] width 109 height 19
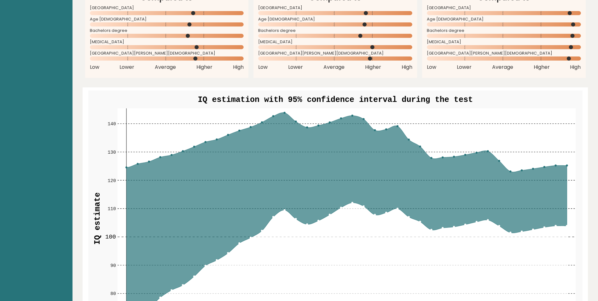
scroll to position [641, 0]
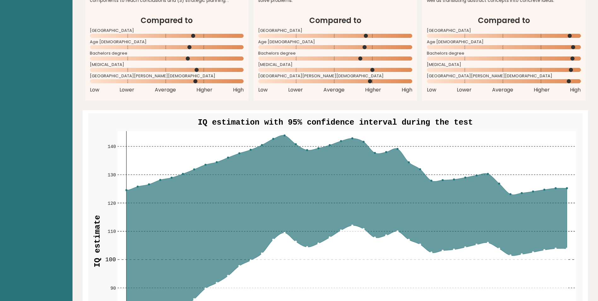
click at [568, 81] on circle at bounding box center [568, 81] width 4 height 4
click at [526, 80] on rect at bounding box center [504, 81] width 154 height 4
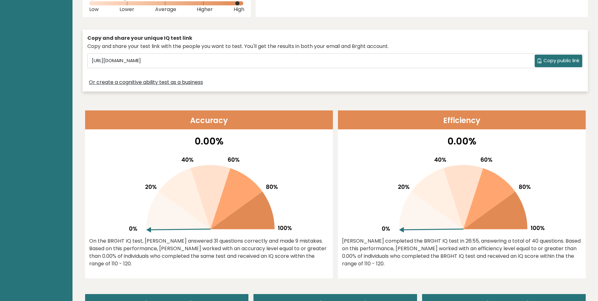
scroll to position [189, 0]
click at [493, 210] on icon at bounding box center [495, 210] width 64 height 38
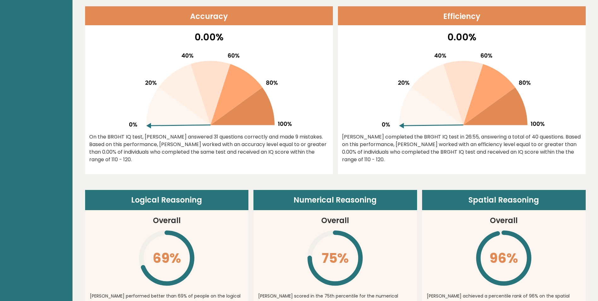
scroll to position [315, 0]
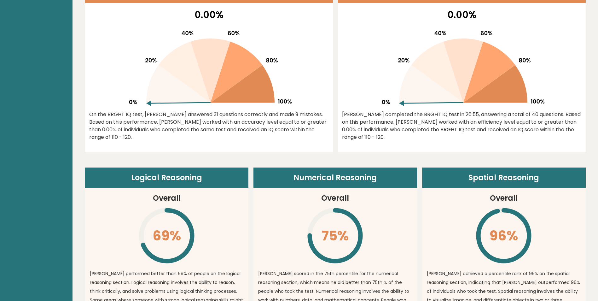
click at [357, 174] on header "Numerical Reasoning" at bounding box center [335, 177] width 164 height 20
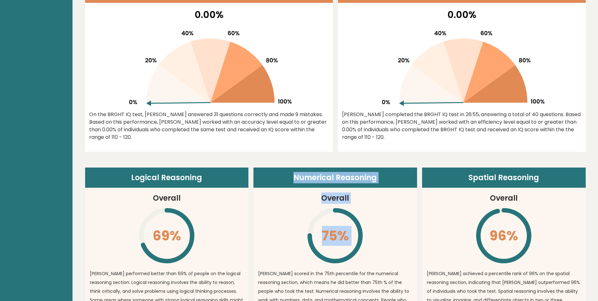
drag, startPoint x: 357, startPoint y: 174, endPoint x: 389, endPoint y: 243, distance: 76.6
click at [389, 243] on article "Numerical Reasoning Overall 75% \ Lawrence scored in the 75th percentile for th…" at bounding box center [335, 253] width 164 height 173
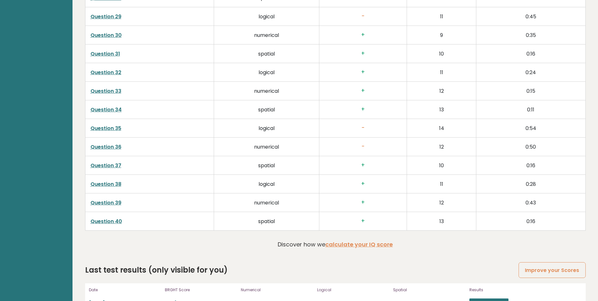
scroll to position [1618, 0]
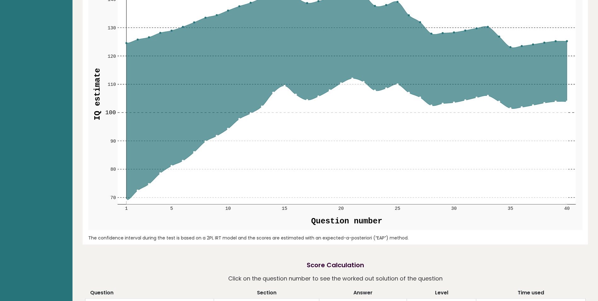
drag, startPoint x: 344, startPoint y: 243, endPoint x: 336, endPoint y: 68, distance: 174.8
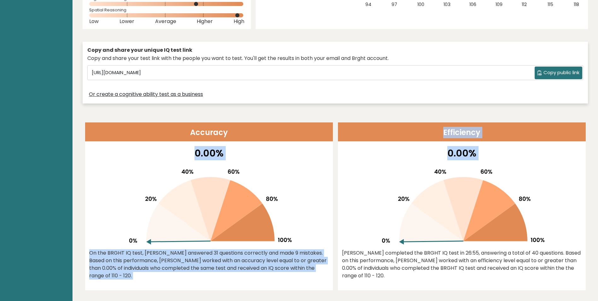
drag, startPoint x: 334, startPoint y: 123, endPoint x: 586, endPoint y: 241, distance: 278.5
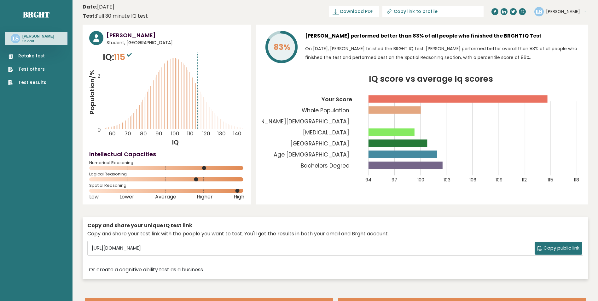
scroll to position [0, 0]
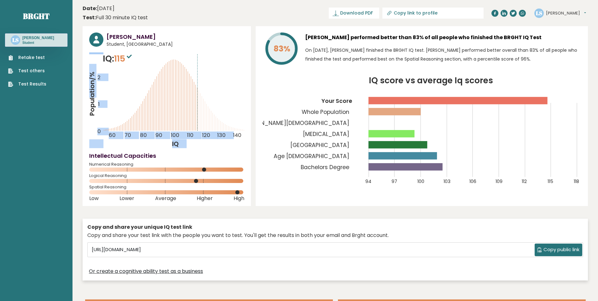
drag, startPoint x: 94, startPoint y: 96, endPoint x: 178, endPoint y: 110, distance: 85.9
click at [178, 110] on icon "Population/% IQ 0 1 2 60 70 80 90 100 110 120 130 140" at bounding box center [166, 100] width 155 height 96
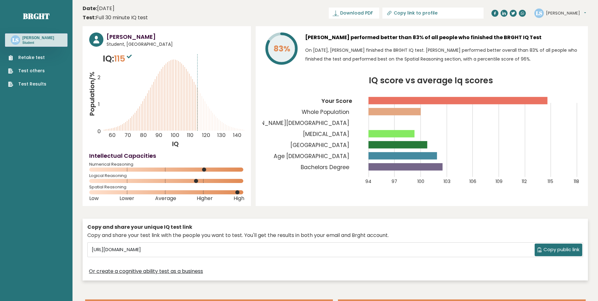
click at [180, 109] on icon "Population/% IQ 0 1 2 60 70 80 90 100 110 120 130 140" at bounding box center [166, 100] width 155 height 96
drag, startPoint x: 180, startPoint y: 109, endPoint x: 213, endPoint y: 117, distance: 33.7
click at [213, 117] on icon "Population/% IQ 0 1 2 60 70 80 90 100 110 120 130 140" at bounding box center [166, 100] width 155 height 96
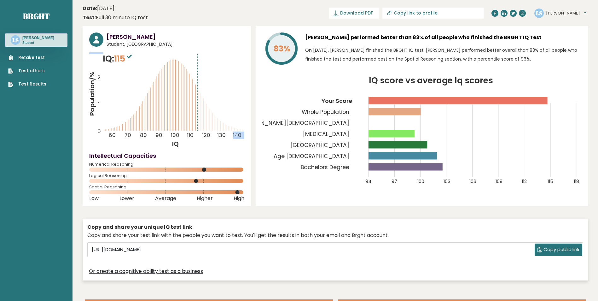
click at [213, 117] on icon "Population/% IQ 0 1 2 60 70 80 90 100 110 120 130 140" at bounding box center [166, 100] width 155 height 96
drag, startPoint x: 213, startPoint y: 117, endPoint x: 205, endPoint y: 124, distance: 10.7
click at [205, 124] on icon "Population/% IQ 0 1 2 60 70 80 90 100 110 120 130 140" at bounding box center [166, 100] width 155 height 96
drag, startPoint x: 173, startPoint y: 147, endPoint x: 186, endPoint y: 143, distance: 13.8
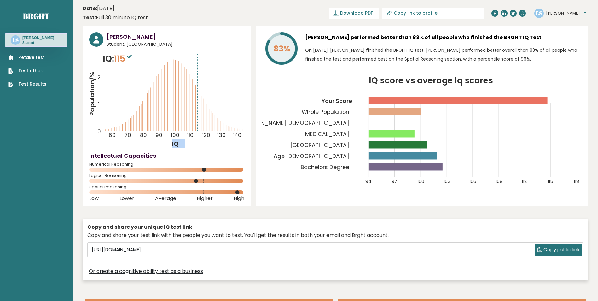
click at [186, 143] on icon "Population/% IQ 0 1 2 60 70 80 90 100 110 120 130 140" at bounding box center [166, 100] width 155 height 96
drag, startPoint x: 186, startPoint y: 143, endPoint x: 189, endPoint y: 145, distance: 3.8
click at [189, 145] on icon "Population/% IQ 0 1 2 60 70 80 90 100 110 120 130 140" at bounding box center [166, 100] width 155 height 96
click at [373, 15] on span "Download PDF" at bounding box center [356, 13] width 33 height 7
click at [355, 13] on span "✓ Your PDF is downloaded..." at bounding box center [344, 13] width 72 height 11
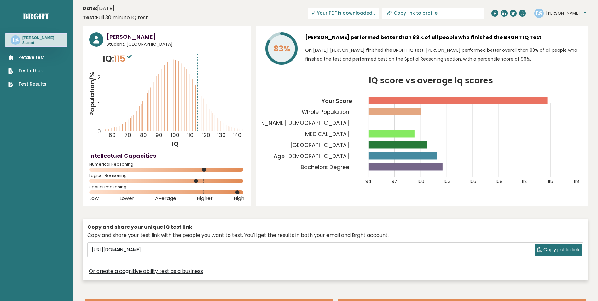
click at [547, 247] on span "Copy public link" at bounding box center [561, 249] width 36 height 7
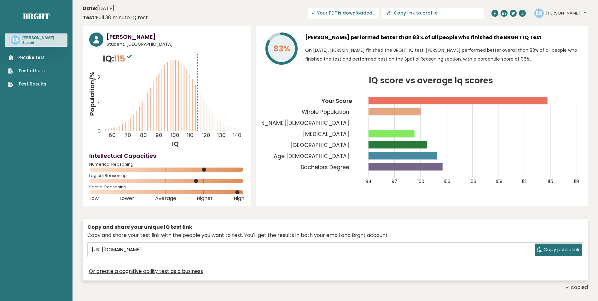
click at [454, 14] on input "Copy link to profile" at bounding box center [437, 12] width 86 height 5
type input "https://brght.org/profile/lawrence-stilldog/?utm_source=share&utm_medium=copy&u…"
drag, startPoint x: 454, startPoint y: 14, endPoint x: 425, endPoint y: 21, distance: 29.9
click at [425, 21] on header "Date: October 14, 2025 Test: Full 30 minute IQ test Download PDF Downloading...…" at bounding box center [335, 13] width 505 height 20
click at [433, 13] on input "https://brght.org/profile/lawrence-stilldog/?utm_source=share&utm_medium=copy&u…" at bounding box center [414, 12] width 86 height 5
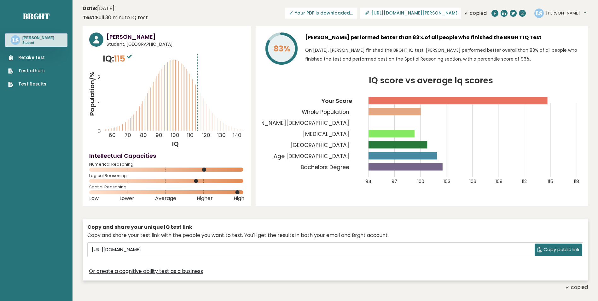
drag, startPoint x: 433, startPoint y: 13, endPoint x: 419, endPoint y: 22, distance: 17.3
click at [419, 22] on header "Date: October 14, 2025 Test: Full 30 minute IQ test Download PDF Downloading...…" at bounding box center [335, 13] width 505 height 20
click at [563, 10] on button "[PERSON_NAME]" at bounding box center [566, 13] width 40 height 6
click at [327, 73] on div "83% Lawrence Stilldog performed better than 83% of all people who finished the …" at bounding box center [422, 116] width 332 height 180
drag, startPoint x: 374, startPoint y: 38, endPoint x: 459, endPoint y: 36, distance: 85.8
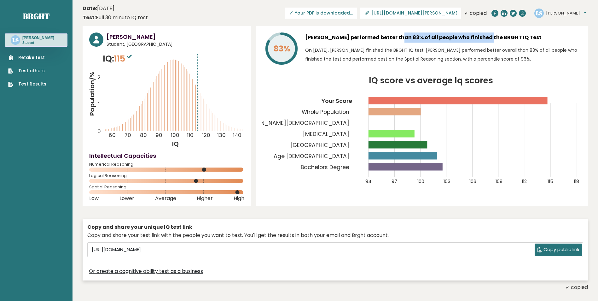
click at [459, 36] on h3 "[PERSON_NAME] performed better than 83% of all people who finished the BRGHT IQ…" at bounding box center [443, 37] width 276 height 10
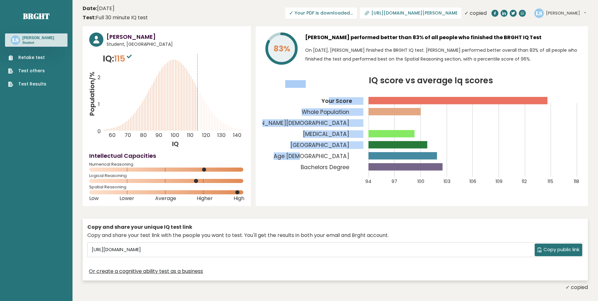
drag, startPoint x: 329, startPoint y: 99, endPoint x: 341, endPoint y: 158, distance: 60.2
click at [341, 158] on g "94 97 100 103 106 109 112 115 118 Your Score Whole Population Canterbury Christ…" at bounding box center [381, 132] width 397 height 104
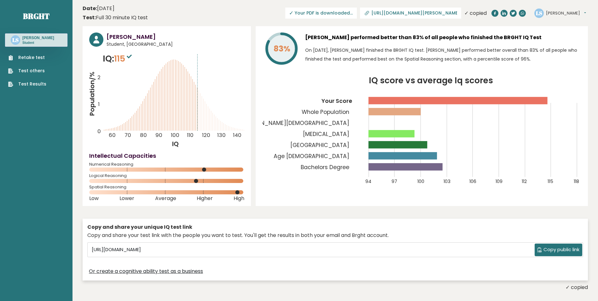
drag, startPoint x: 341, startPoint y: 158, endPoint x: 298, endPoint y: 141, distance: 46.0
click at [298, 141] on icon "IQ score vs average Iq scores 94 97 100 103 106 109 112 115 118 Your Score Whol…" at bounding box center [421, 134] width 319 height 115
drag, startPoint x: 376, startPoint y: 123, endPoint x: 323, endPoint y: 121, distance: 53.3
click at [374, 123] on icon "IQ score vs average Iq scores 94 97 100 103 106 109 112 115 118 Your Score Whol…" at bounding box center [421, 134] width 319 height 115
drag, startPoint x: 290, startPoint y: 120, endPoint x: 267, endPoint y: 123, distance: 23.5
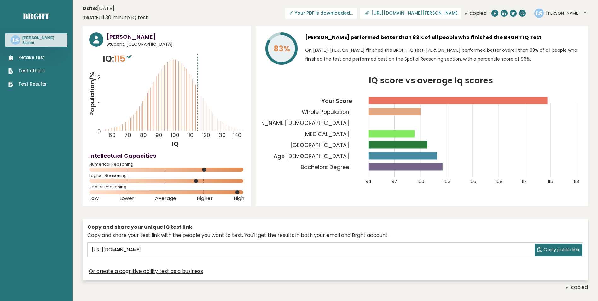
click at [267, 123] on tspan "Canterbury Christ Church University" at bounding box center [266, 123] width 166 height 8
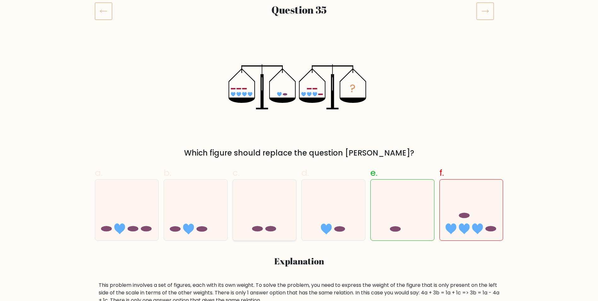
scroll to position [126, 0]
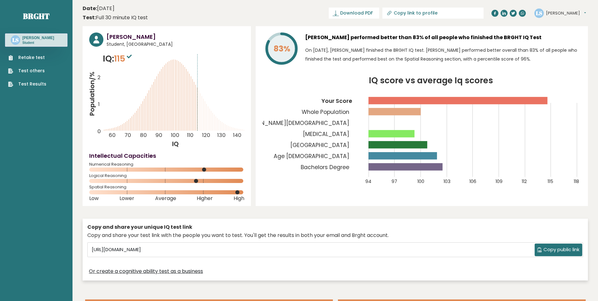
click at [343, 133] on tspan "Occupational Therapy" at bounding box center [326, 134] width 46 height 8
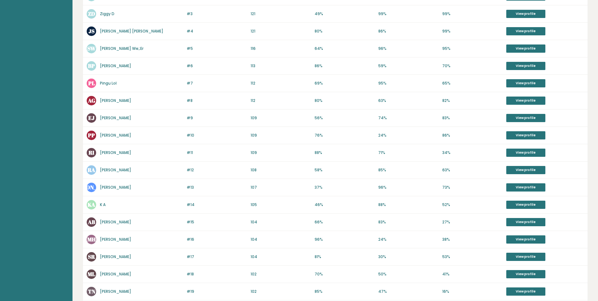
scroll to position [177, 0]
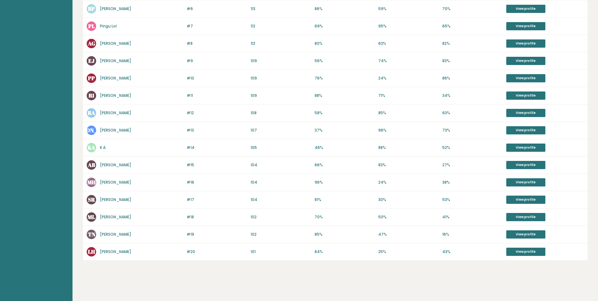
click at [232, 268] on div "Highest IQ scores of [DEMOGRAPHIC_DATA][PERSON_NAME] University students Highes…" at bounding box center [335, 76] width 505 height 448
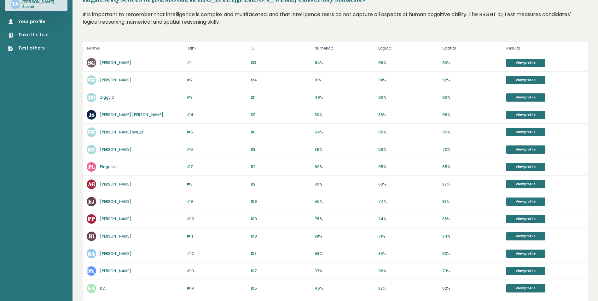
scroll to position [19, 0]
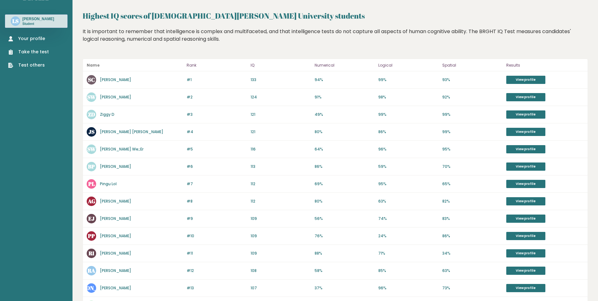
click at [308, 31] on div "It is important to remember that intelligence is complex and multifaceted, and …" at bounding box center [335, 40] width 505 height 25
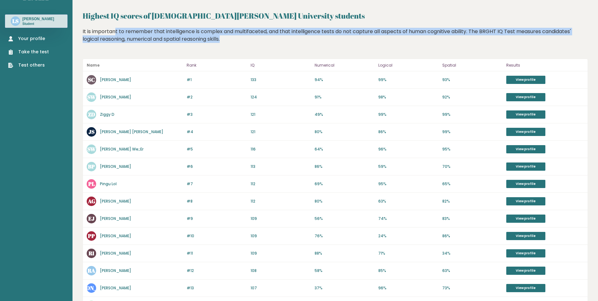
click at [308, 31] on div "It is important to remember that intelligence is complex and multifaceted, and …" at bounding box center [335, 40] width 505 height 25
drag, startPoint x: 308, startPoint y: 31, endPoint x: 303, endPoint y: 39, distance: 8.8
click at [303, 39] on div "It is important to remember that intelligence is complex and multifaceted, and …" at bounding box center [335, 40] width 505 height 25
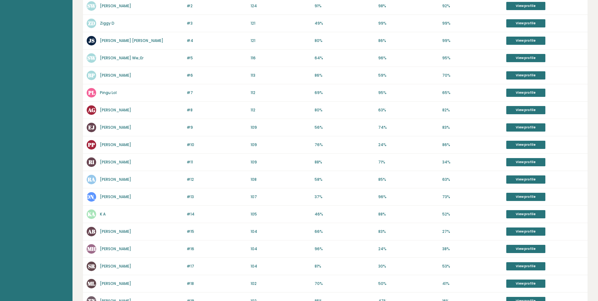
scroll to position [126, 0]
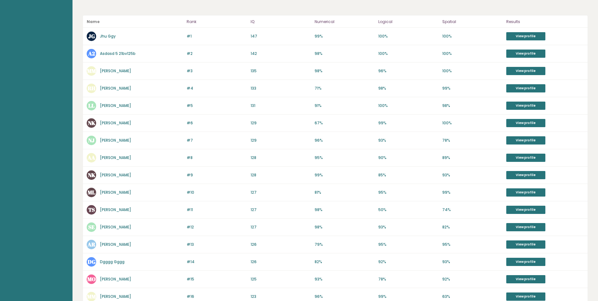
scroll to position [106, 0]
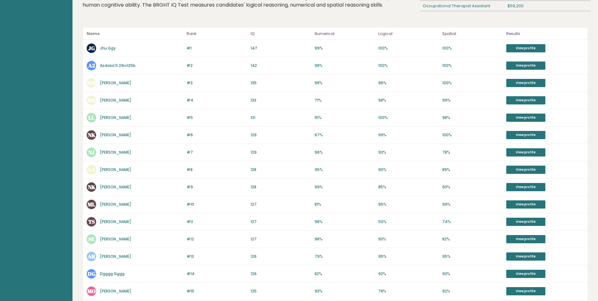
drag, startPoint x: 159, startPoint y: 71, endPoint x: 137, endPoint y: 63, distance: 22.8
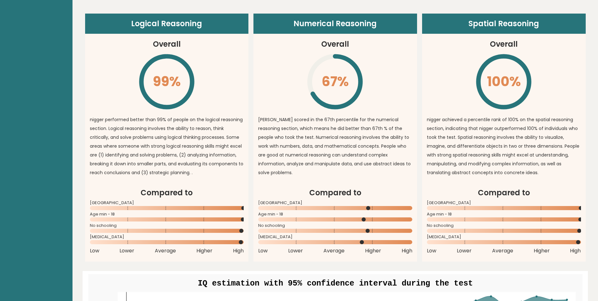
scroll to position [410, 0]
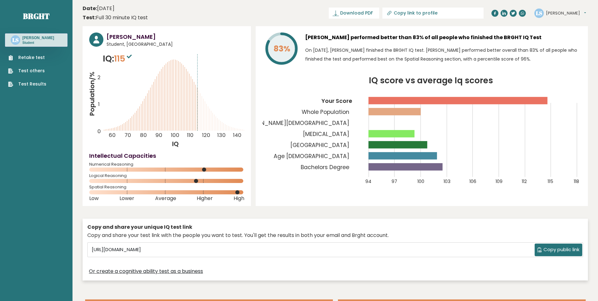
click at [378, 143] on rect at bounding box center [398, 144] width 59 height 7
click at [340, 144] on tspan "[GEOGRAPHIC_DATA]" at bounding box center [320, 145] width 59 height 8
click at [342, 156] on tspan "Age 18 - 24" at bounding box center [312, 156] width 76 height 8
click at [348, 169] on tspan "Bachelors Degree" at bounding box center [325, 167] width 49 height 8
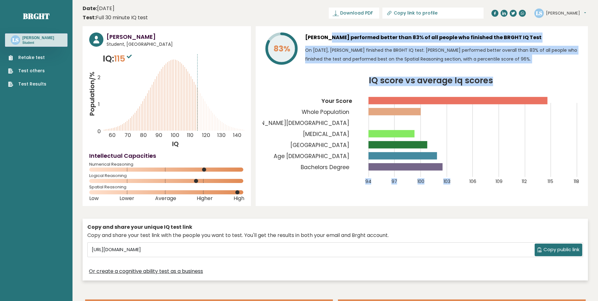
drag, startPoint x: 318, startPoint y: 37, endPoint x: 465, endPoint y: 210, distance: 226.3
click at [465, 210] on div "Lawrence Stilldog Student, United Kingdom IQ: 115 Population/% IQ 0 1 2 60 70 8…" at bounding box center [335, 154] width 505 height 257
click at [464, 209] on div "Lawrence Stilldog Student, United Kingdom IQ: 115 Population/% IQ 0 1 2 60 70 8…" at bounding box center [335, 154] width 505 height 257
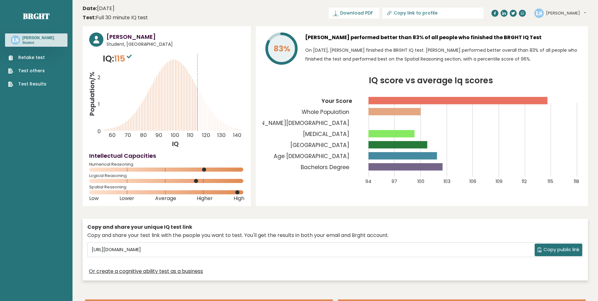
drag, startPoint x: 177, startPoint y: 170, endPoint x: 194, endPoint y: 169, distance: 18.0
click at [193, 169] on rect at bounding box center [166, 169] width 155 height 4
click at [373, 12] on span "Download PDF" at bounding box center [356, 13] width 33 height 7
click at [559, 9] on div "LS Lawrence Dashboard Profile Settings Logout" at bounding box center [560, 13] width 52 height 9
click at [559, 15] on button "[PERSON_NAME]" at bounding box center [566, 13] width 40 height 6
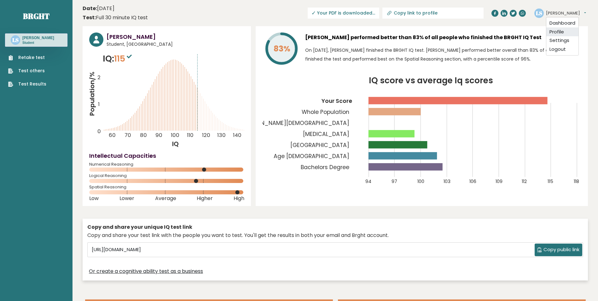
click at [555, 33] on link "Profile" at bounding box center [562, 31] width 32 height 9
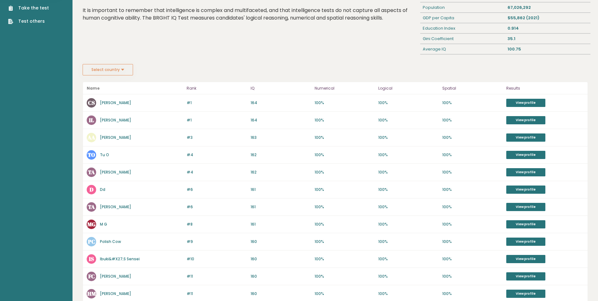
scroll to position [63, 0]
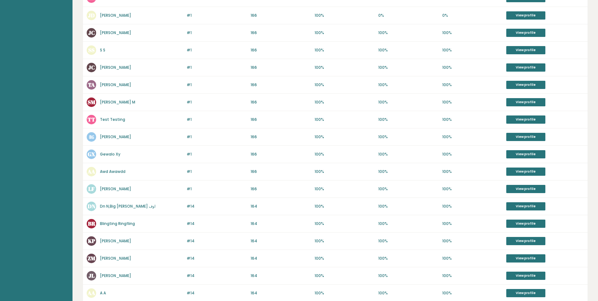
scroll to position [158, 0]
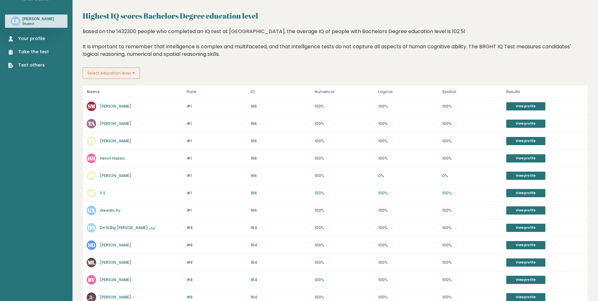
scroll to position [14, 0]
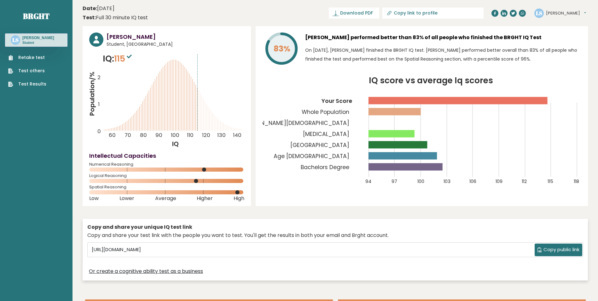
click at [559, 16] on div "LS Lawrence Dashboard Profile Settings Logout" at bounding box center [560, 13] width 52 height 9
click at [560, 14] on button "[PERSON_NAME]" at bounding box center [566, 13] width 40 height 6
click at [560, 21] on link "Dashboard" at bounding box center [562, 23] width 32 height 9
click at [342, 113] on tspan "Whole Population" at bounding box center [326, 112] width 48 height 8
click at [332, 133] on tspan "Occupational Therapy" at bounding box center [326, 134] width 46 height 8
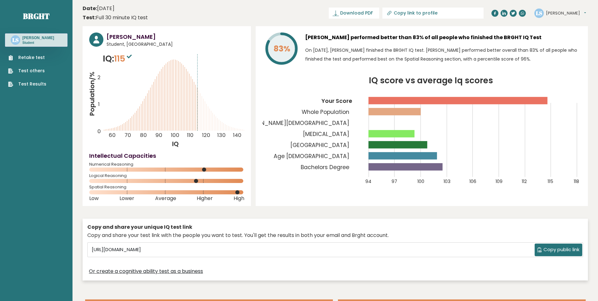
click at [333, 123] on tspan "Canterbury Christ Church University" at bounding box center [266, 123] width 166 height 8
drag, startPoint x: 151, startPoint y: 112, endPoint x: 189, endPoint y: 114, distance: 37.9
click at [189, 114] on icon "Population/% IQ 0 1 2 60 70 80 90 100 110 120 130 140" at bounding box center [166, 100] width 155 height 96
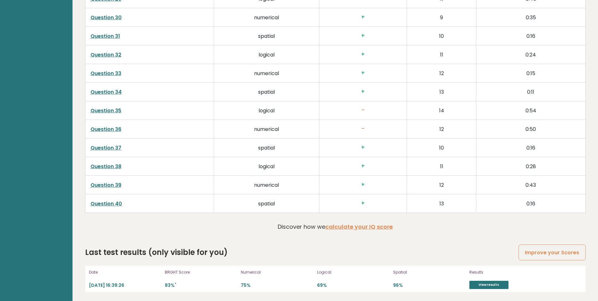
scroll to position [1618, 0]
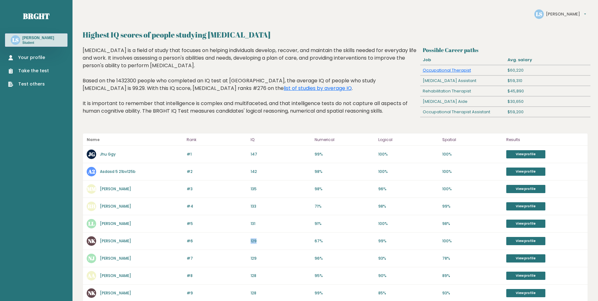
drag, startPoint x: 259, startPoint y: 241, endPoint x: 236, endPoint y: 238, distance: 23.8
click at [236, 238] on div "#6 NK Nigger Kikemancer 130 #6 129 67% 99% 100% View profile" at bounding box center [335, 240] width 505 height 17
click at [234, 238] on p "#6" at bounding box center [217, 241] width 60 height 6
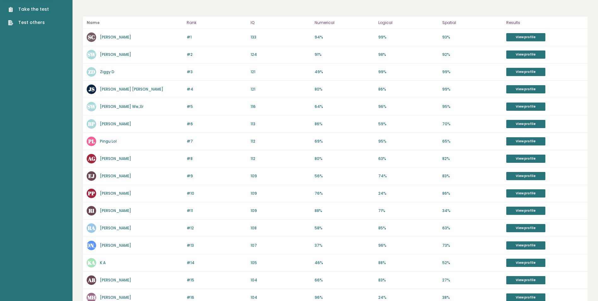
scroll to position [50, 0]
